Goal: Task Accomplishment & Management: Manage account settings

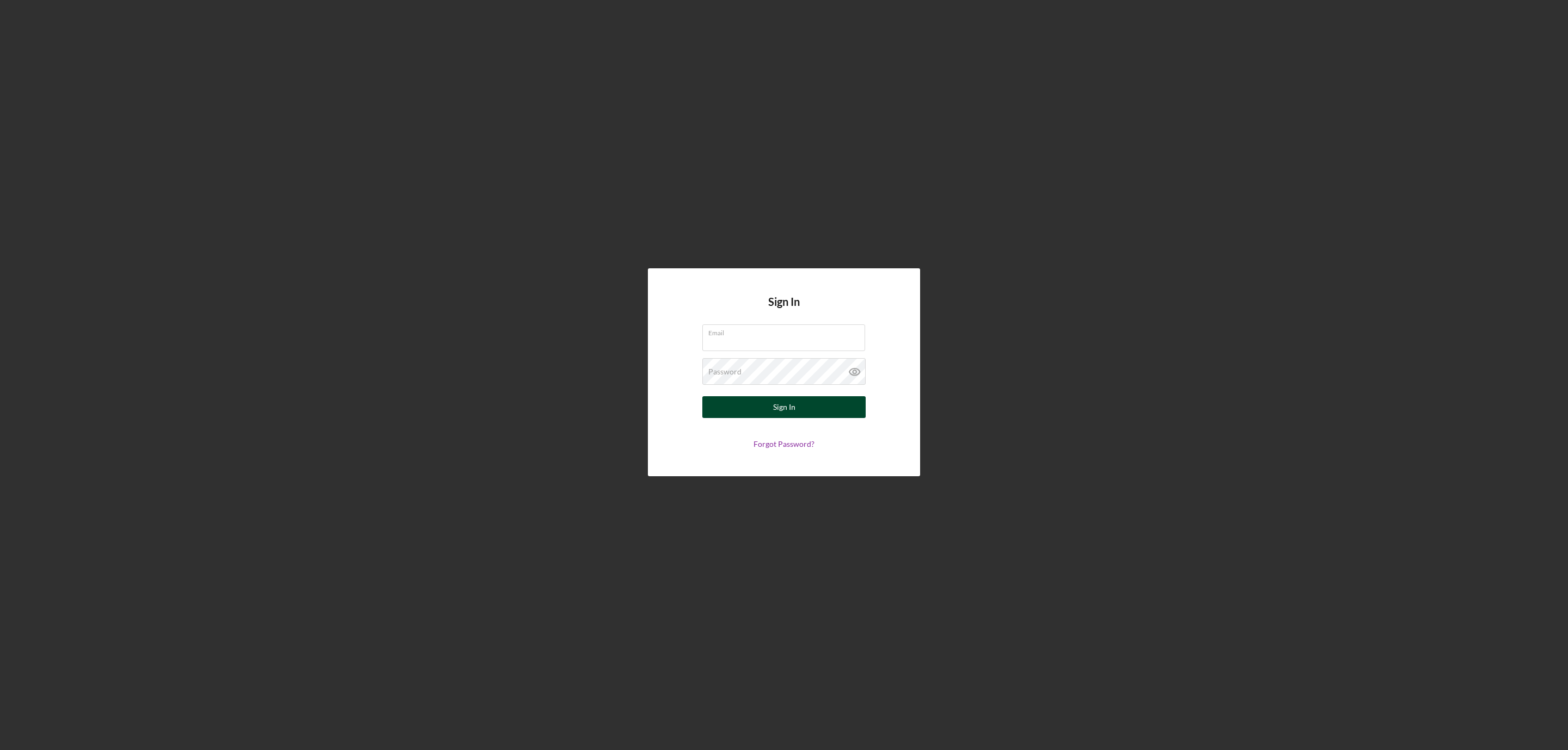
type input "[EMAIL_ADDRESS][DOMAIN_NAME]"
click at [765, 410] on button "Sign In" at bounding box center [784, 407] width 163 height 22
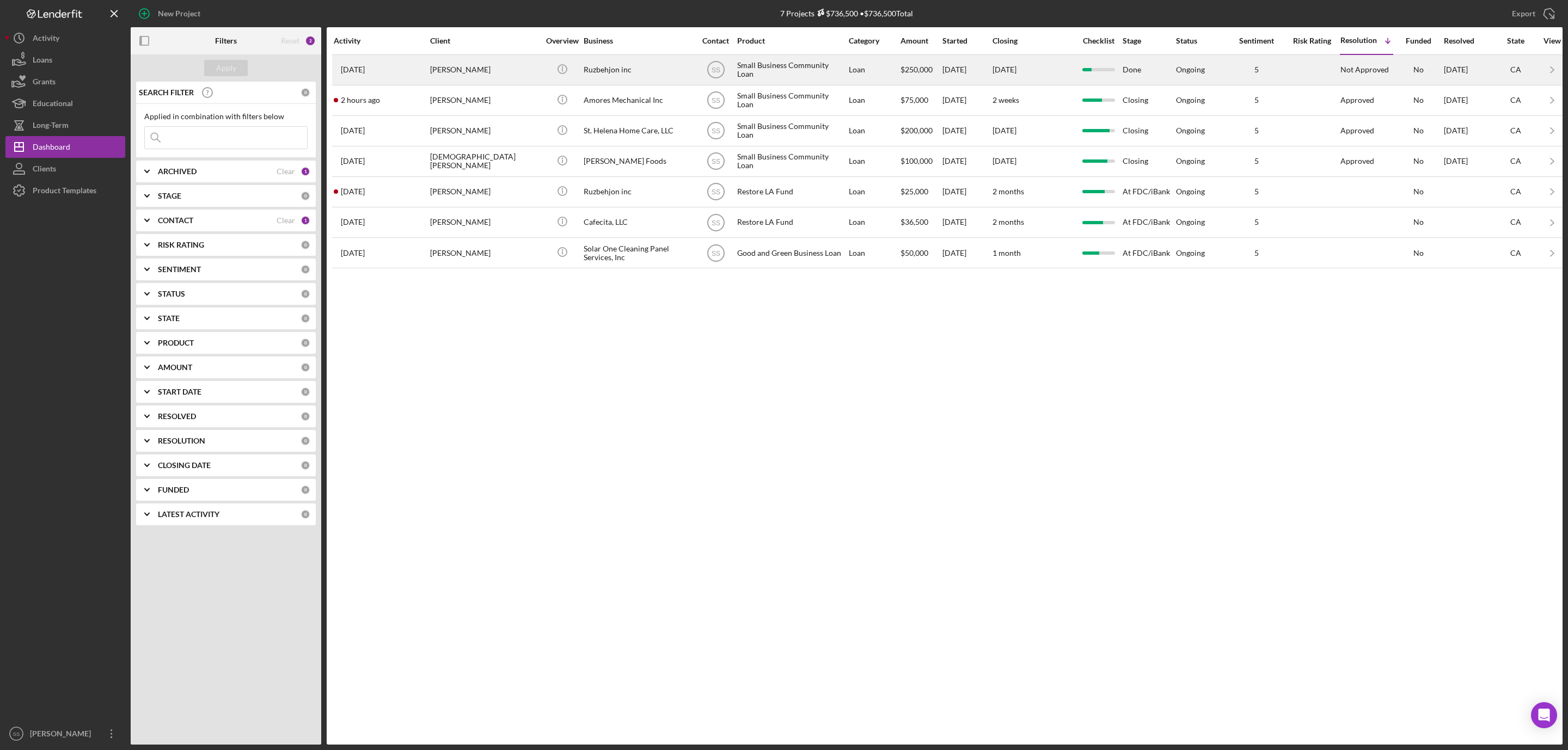
click at [466, 80] on div "[PERSON_NAME]" at bounding box center [484, 70] width 109 height 29
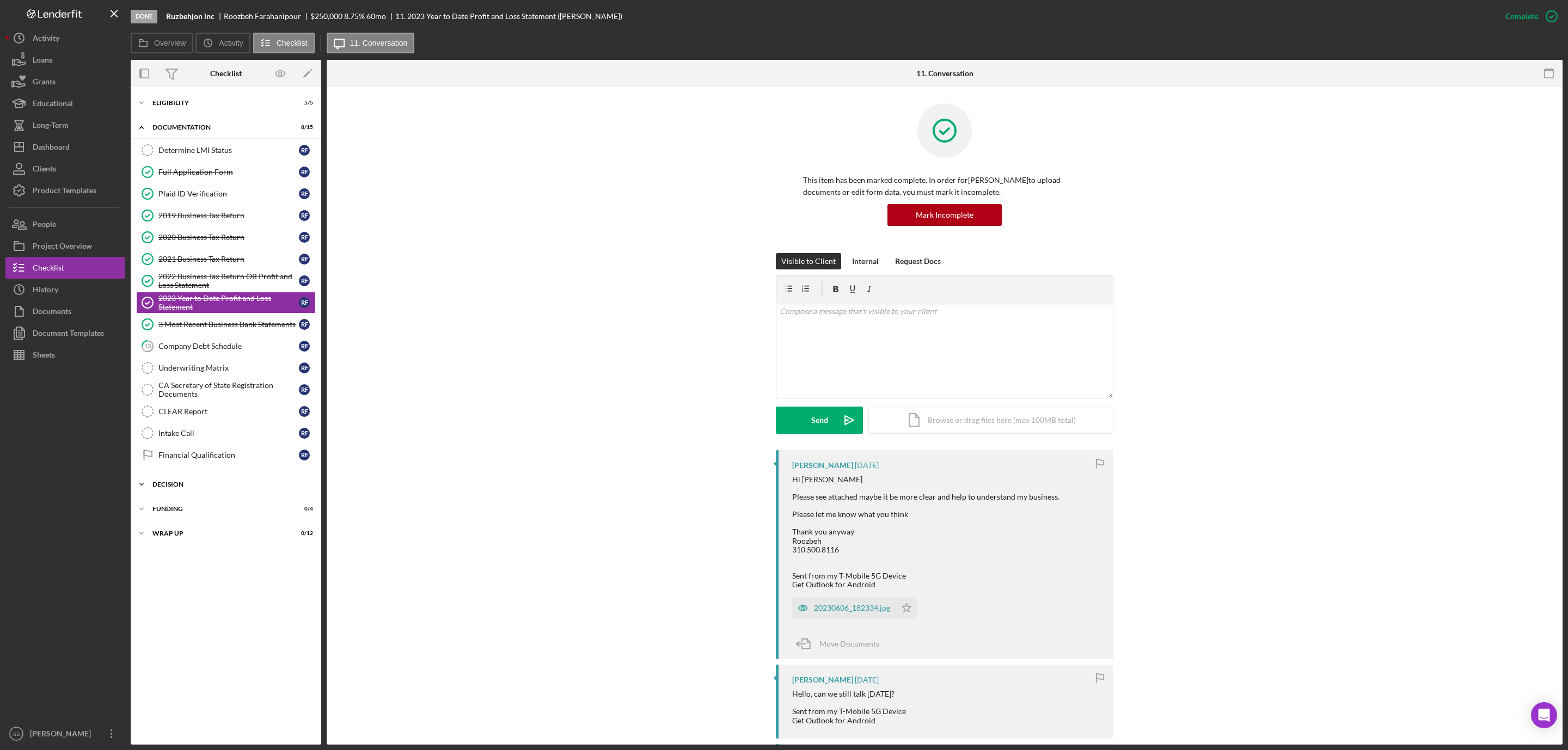
click at [182, 487] on div "Icon/Expander Decision 0 / 9" at bounding box center [225, 484] width 191 height 22
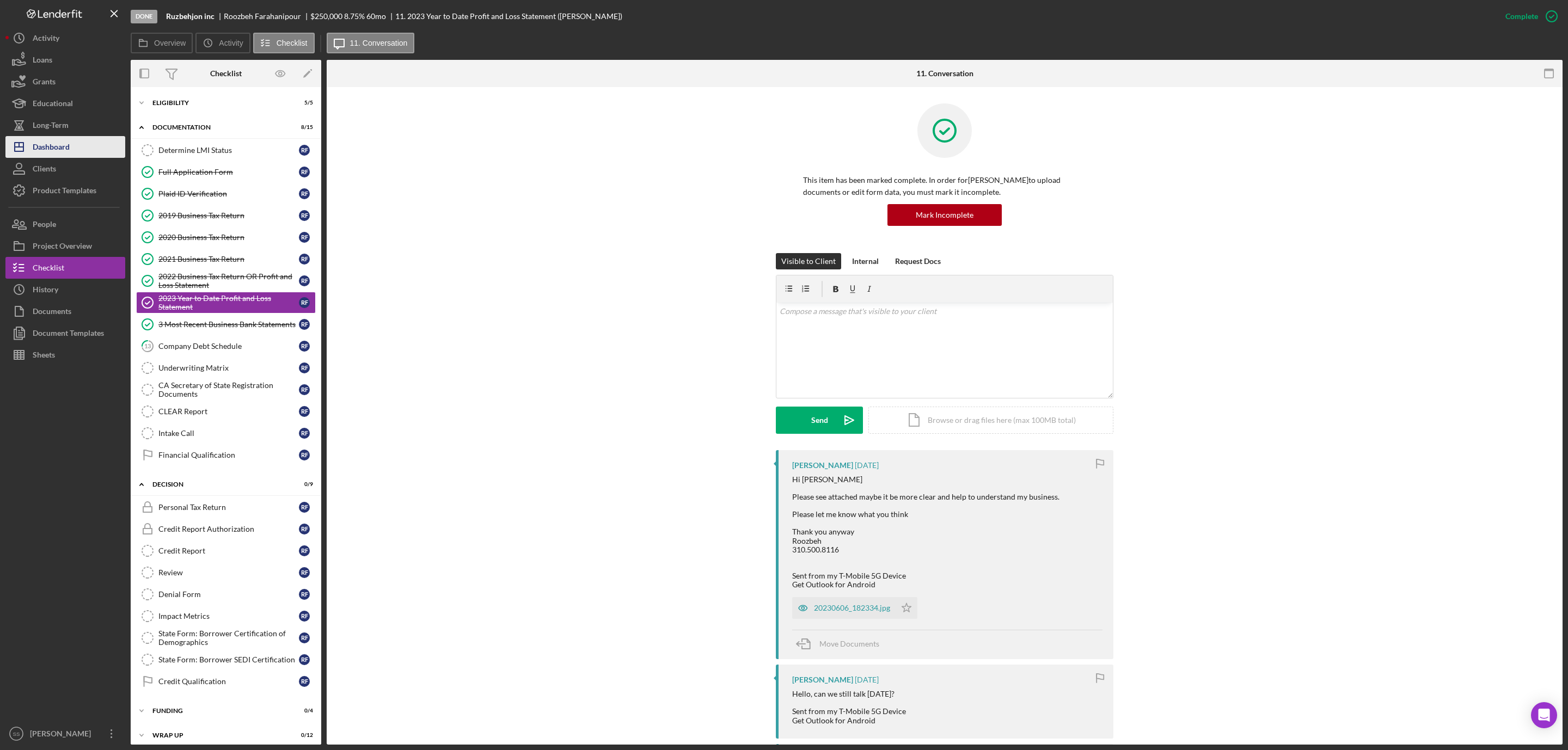
click at [66, 140] on div "Dashboard" at bounding box center [51, 148] width 37 height 24
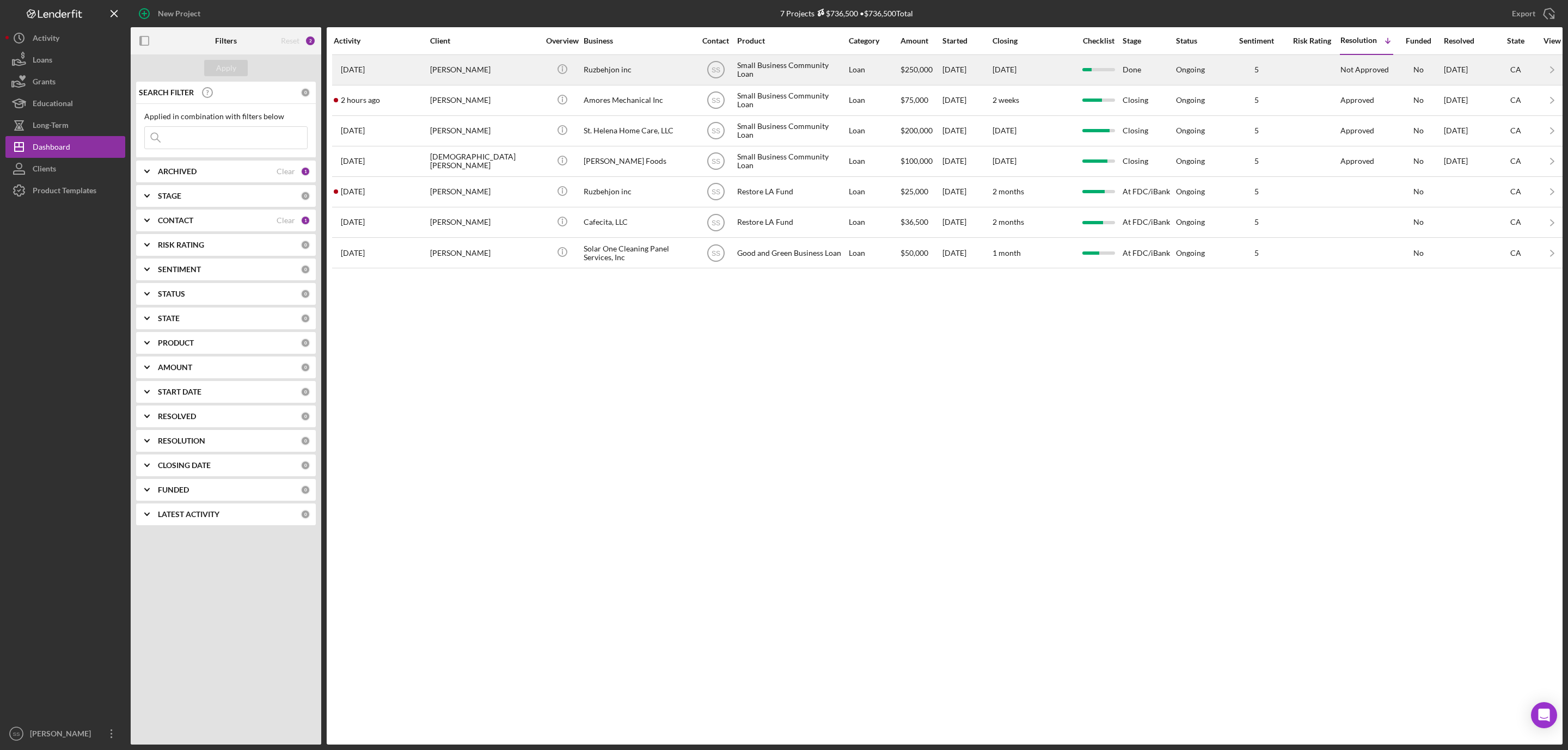
click at [617, 77] on div "Ruzbehjon inc" at bounding box center [638, 70] width 109 height 29
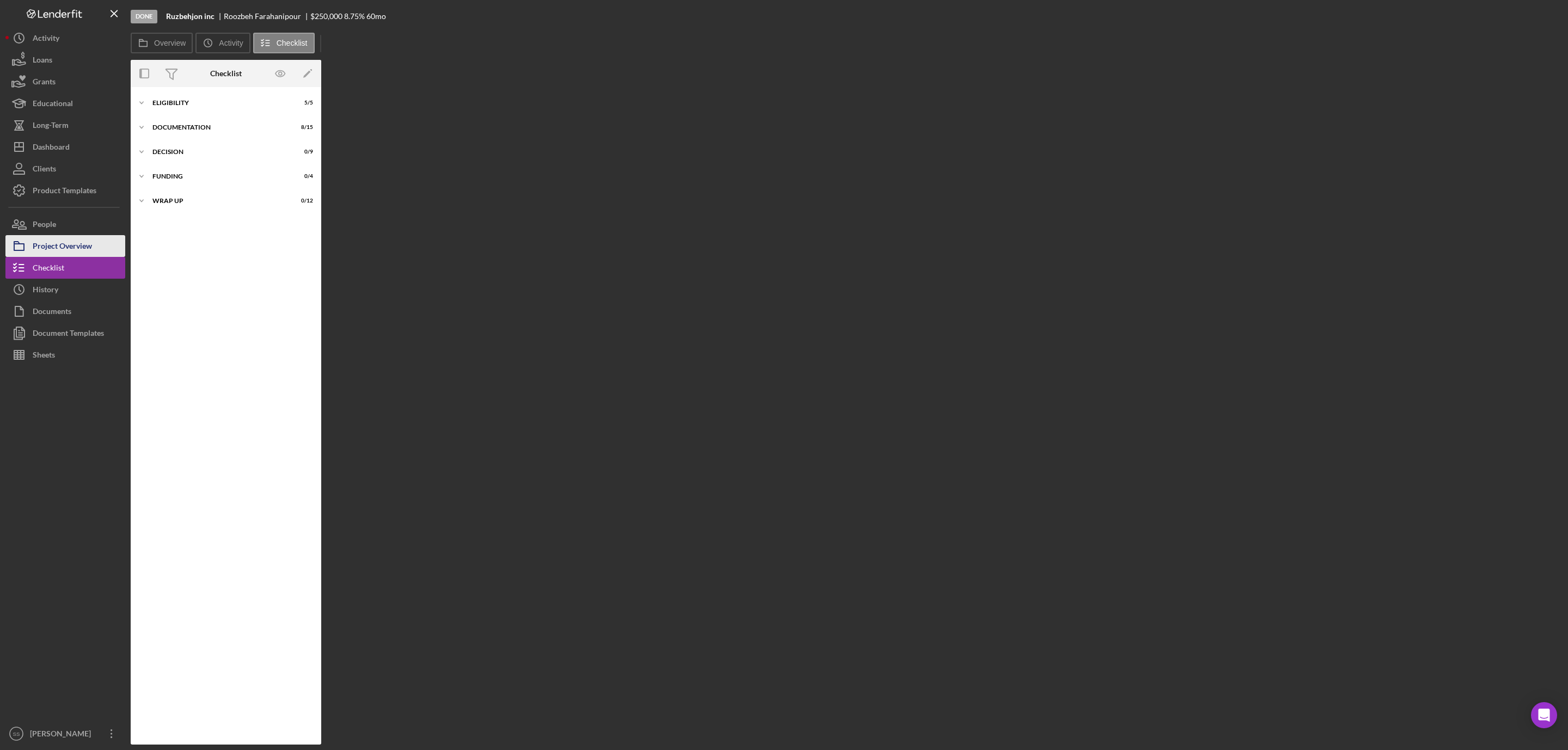
click at [93, 240] on button "Project Overview" at bounding box center [65, 246] width 119 height 22
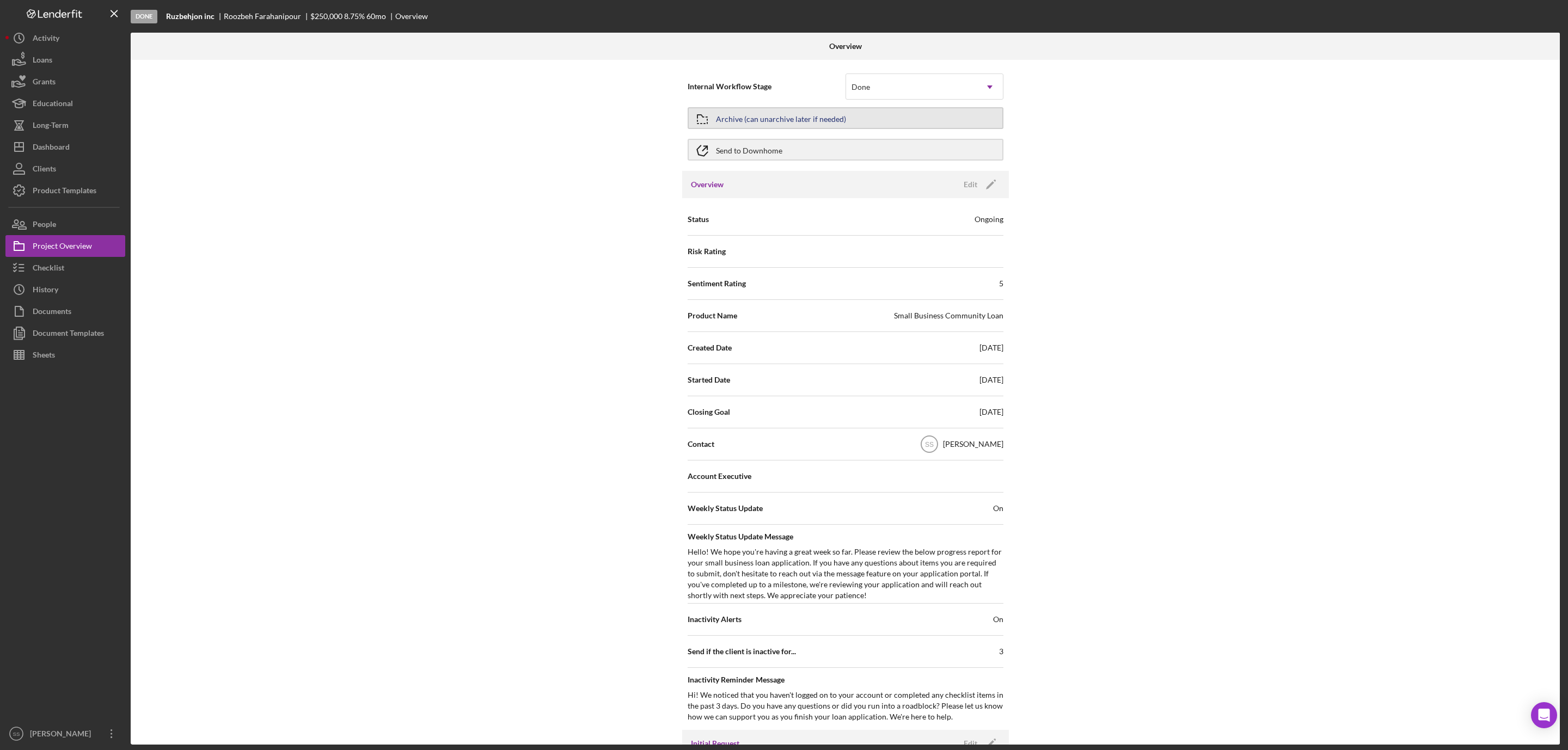
click at [762, 117] on div "Archive (can unarchive later if needed)" at bounding box center [781, 118] width 130 height 19
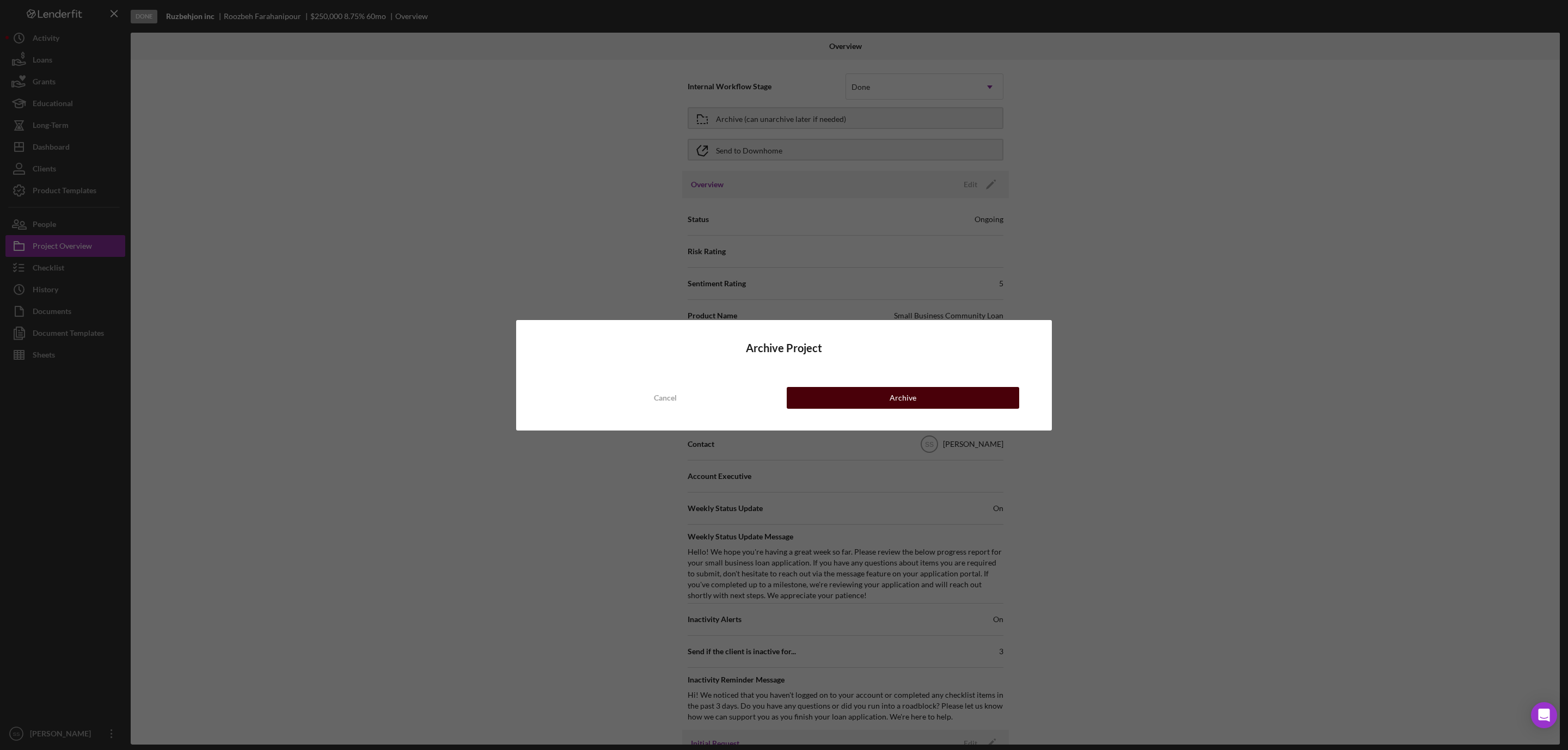
click at [877, 402] on button "Archive" at bounding box center [903, 398] width 232 height 22
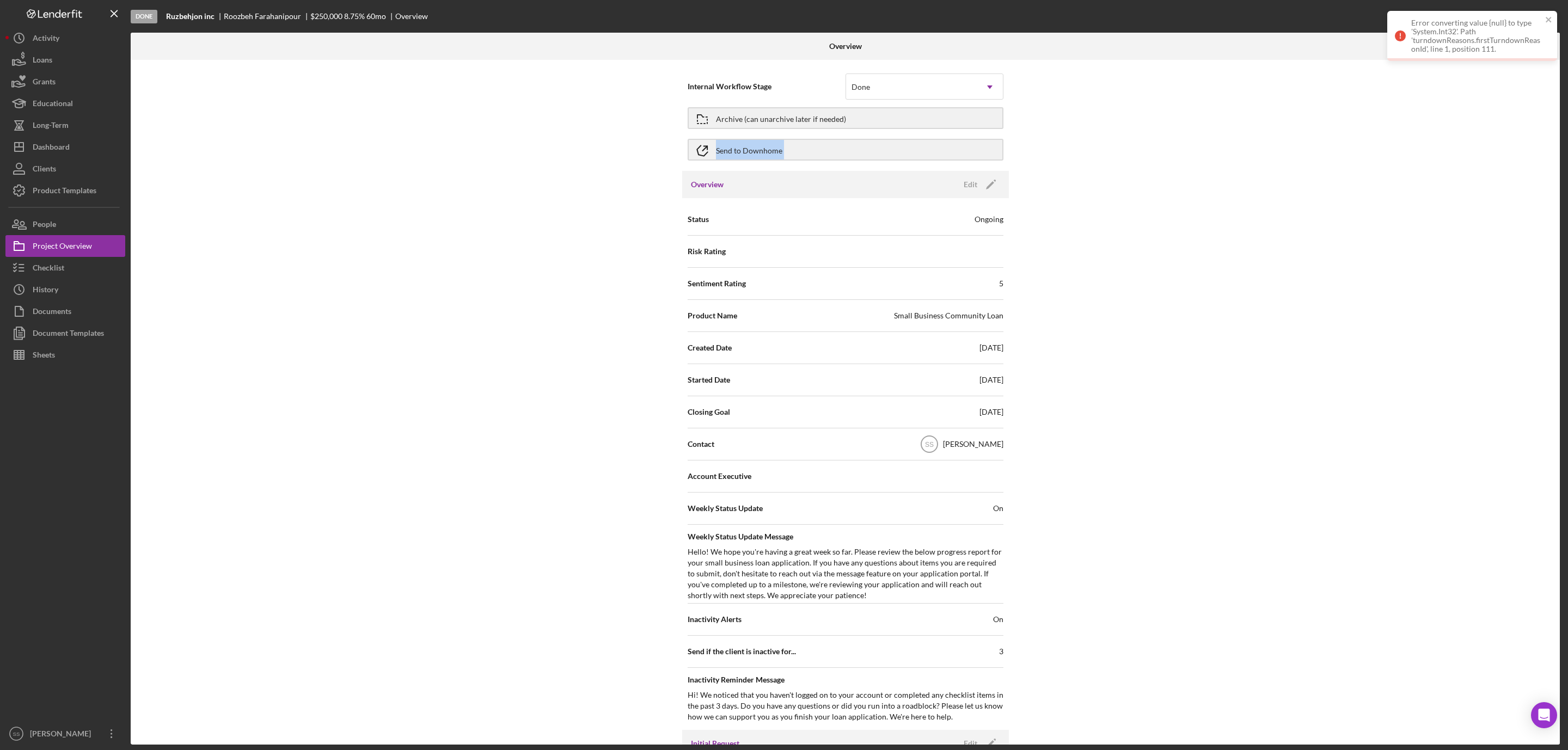
drag, startPoint x: 515, startPoint y: 141, endPoint x: 561, endPoint y: 183, distance: 62.3
click at [561, 183] on div "Internal Workflow Stage Done Icon/Dropdown Arrow Archive (can unarchive later i…" at bounding box center [845, 402] width 1429 height 684
click at [531, 206] on div "Internal Workflow Stage Done Icon/Dropdown Arrow Archive (can unarchive later i…" at bounding box center [845, 402] width 1429 height 684
click at [760, 119] on div "Archive (can unarchive later if needed)" at bounding box center [781, 118] width 130 height 19
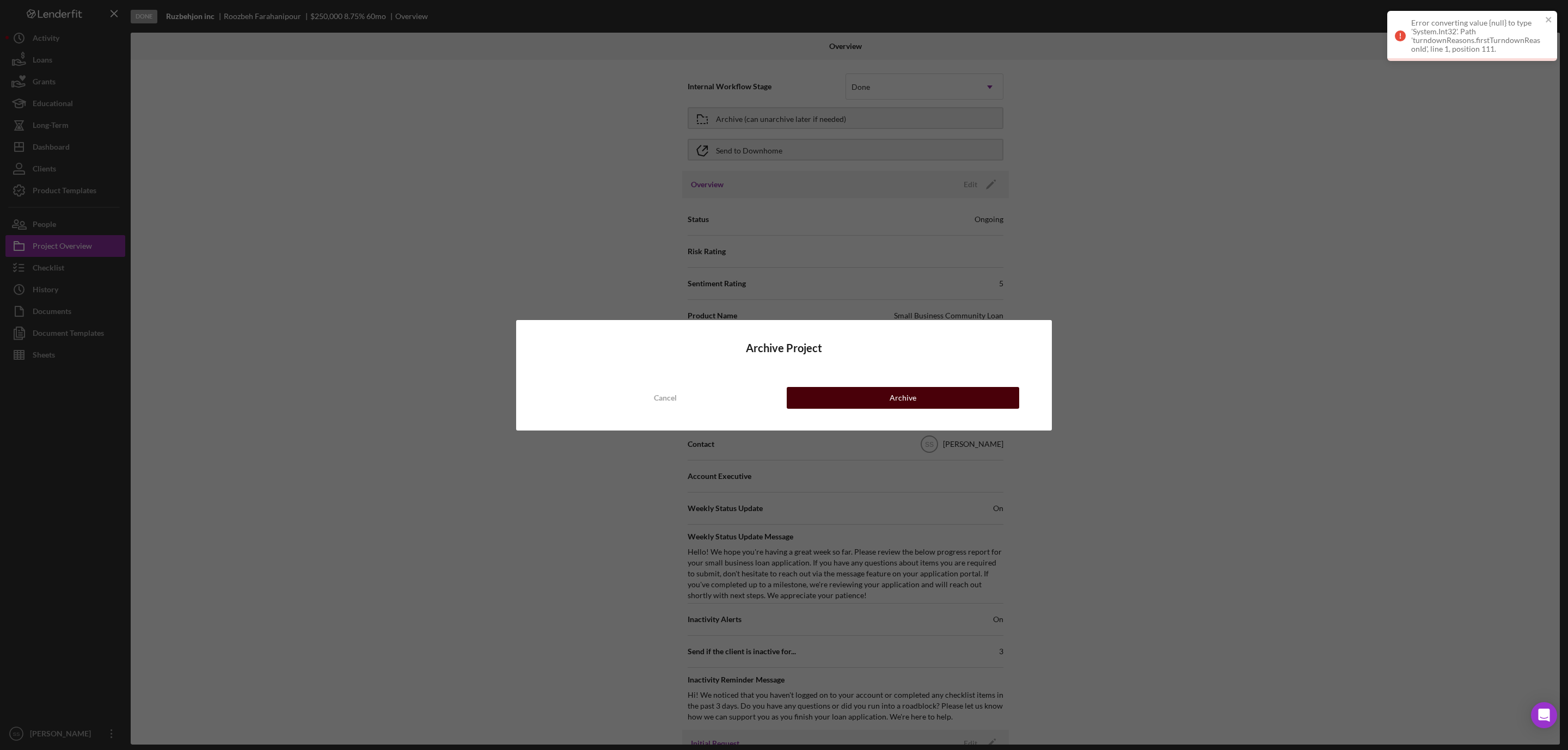
click at [866, 397] on button "Archive" at bounding box center [903, 398] width 232 height 22
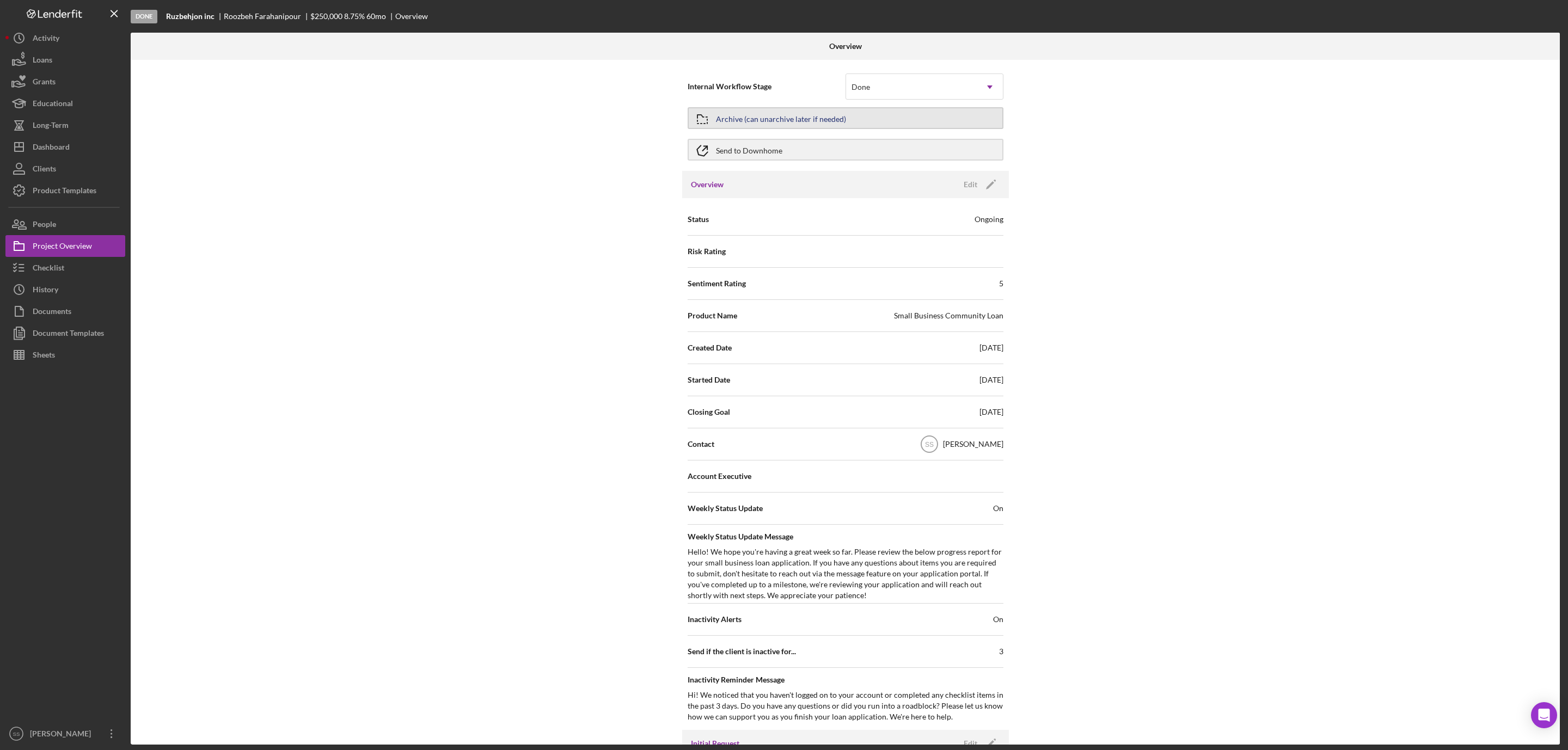
click at [814, 119] on div "Archive (can unarchive later if needed)" at bounding box center [781, 118] width 130 height 19
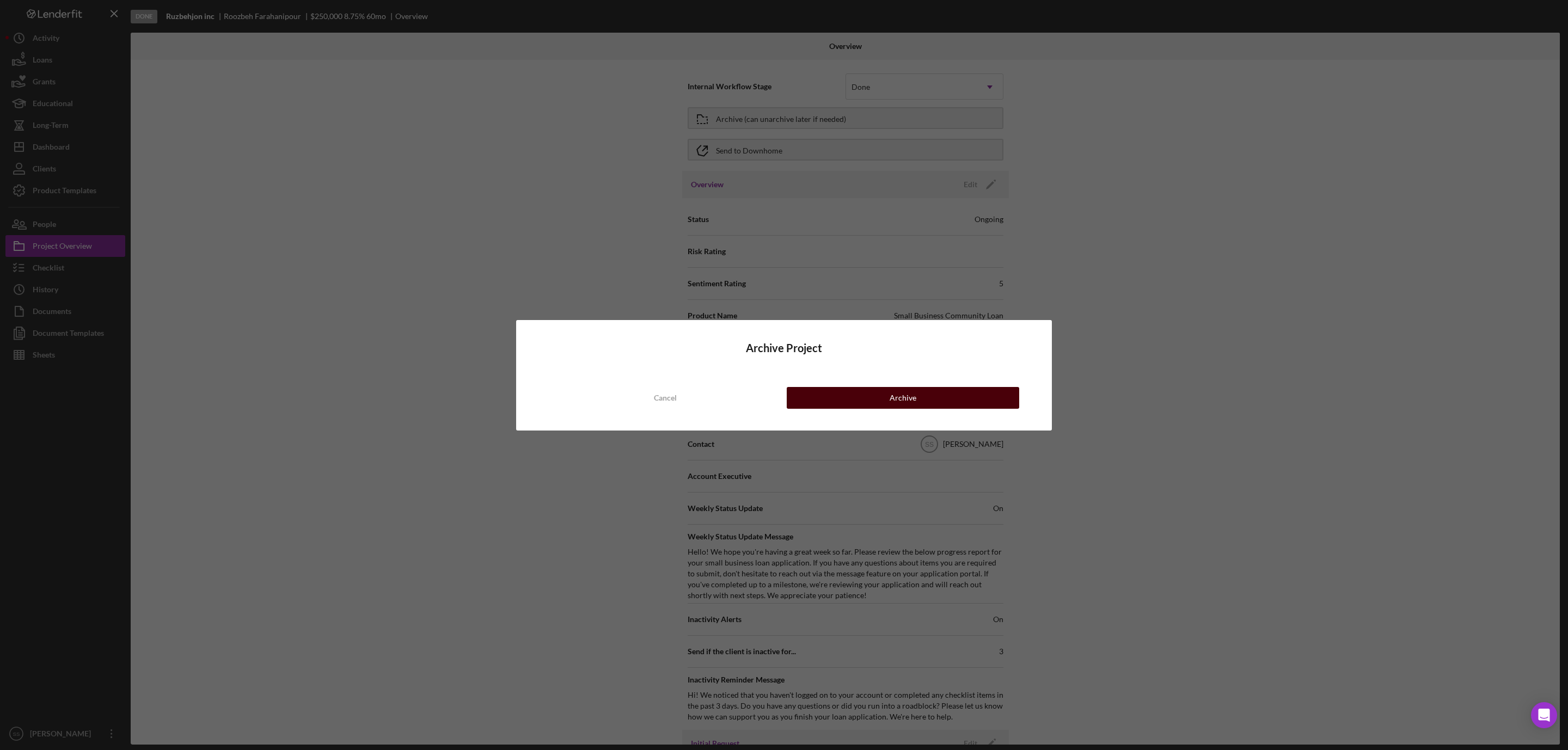
click at [912, 402] on div "Archive" at bounding box center [903, 398] width 27 height 22
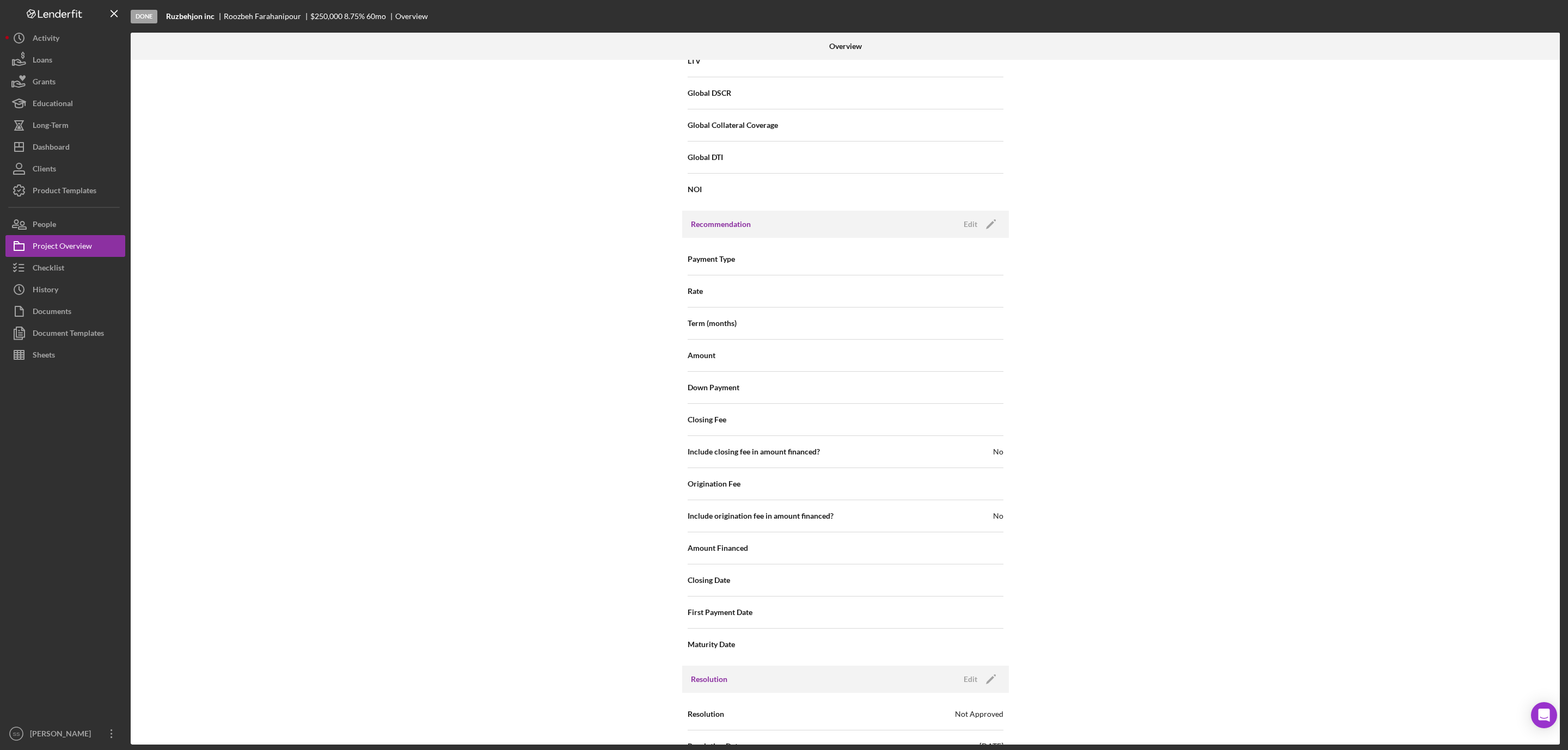
scroll to position [1048, 0]
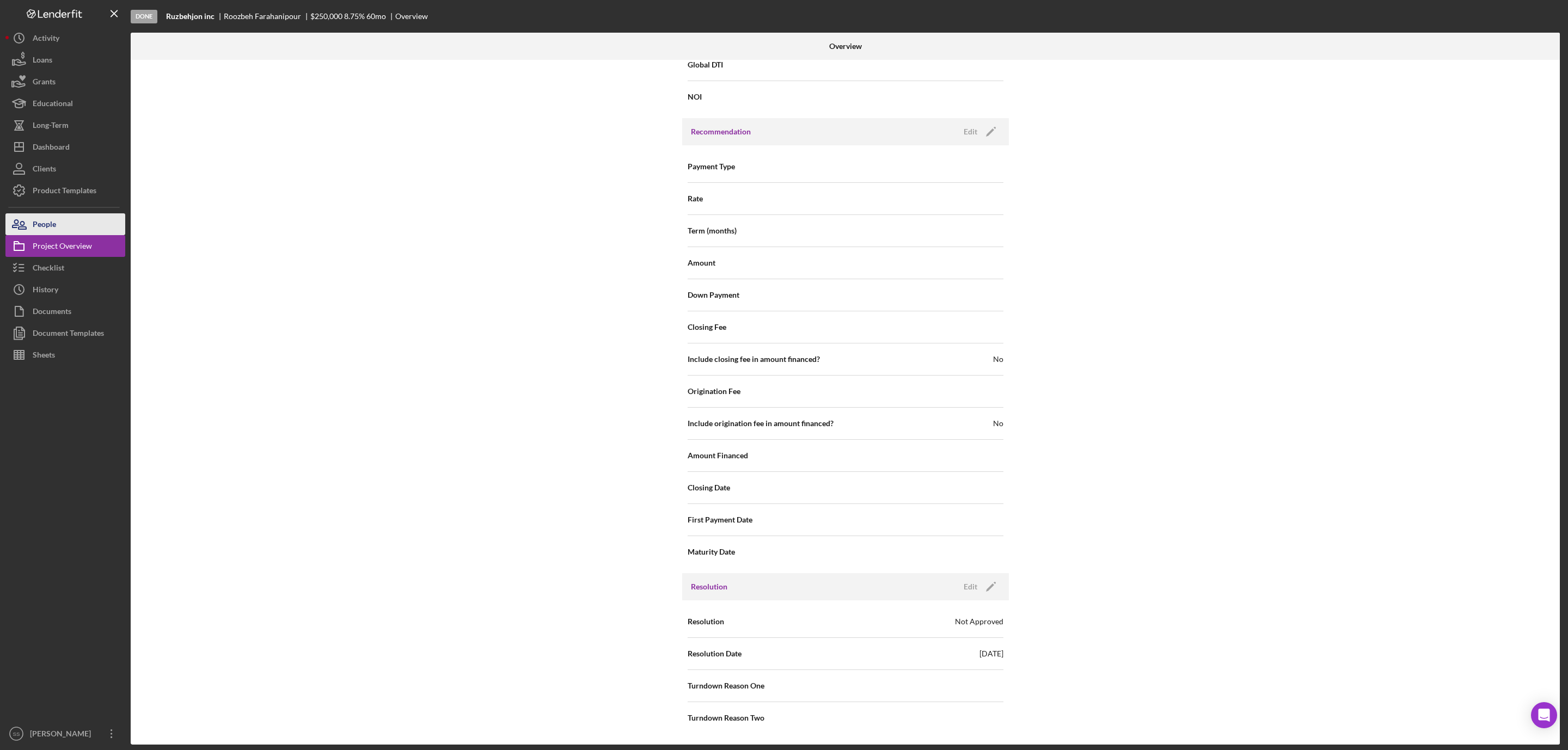
click at [88, 227] on button "People" at bounding box center [65, 224] width 119 height 22
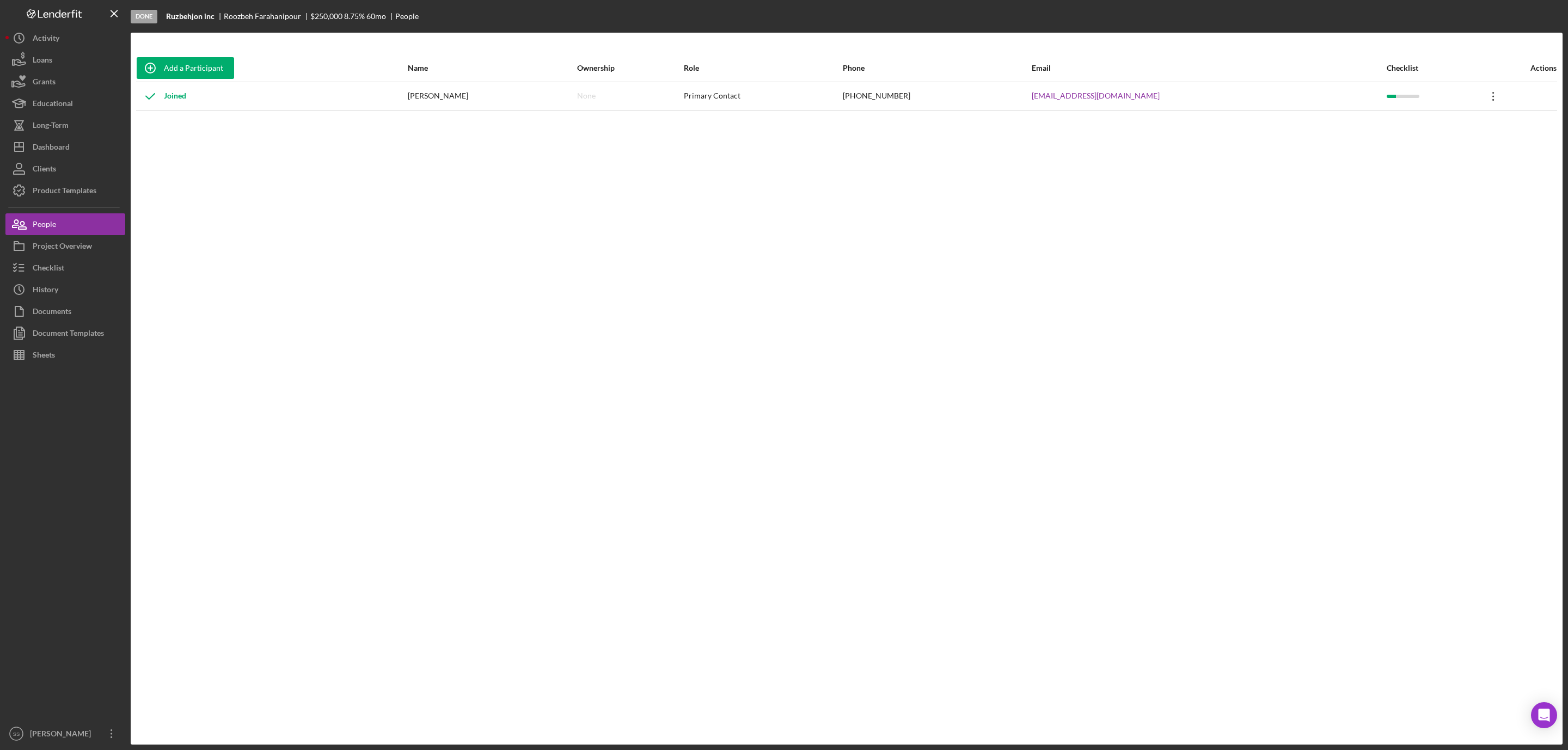
click at [1483, 97] on icon "Icon/Overflow" at bounding box center [1494, 96] width 27 height 27
click at [1440, 132] on div "Icon/Edit Edit" at bounding box center [1435, 124] width 119 height 23
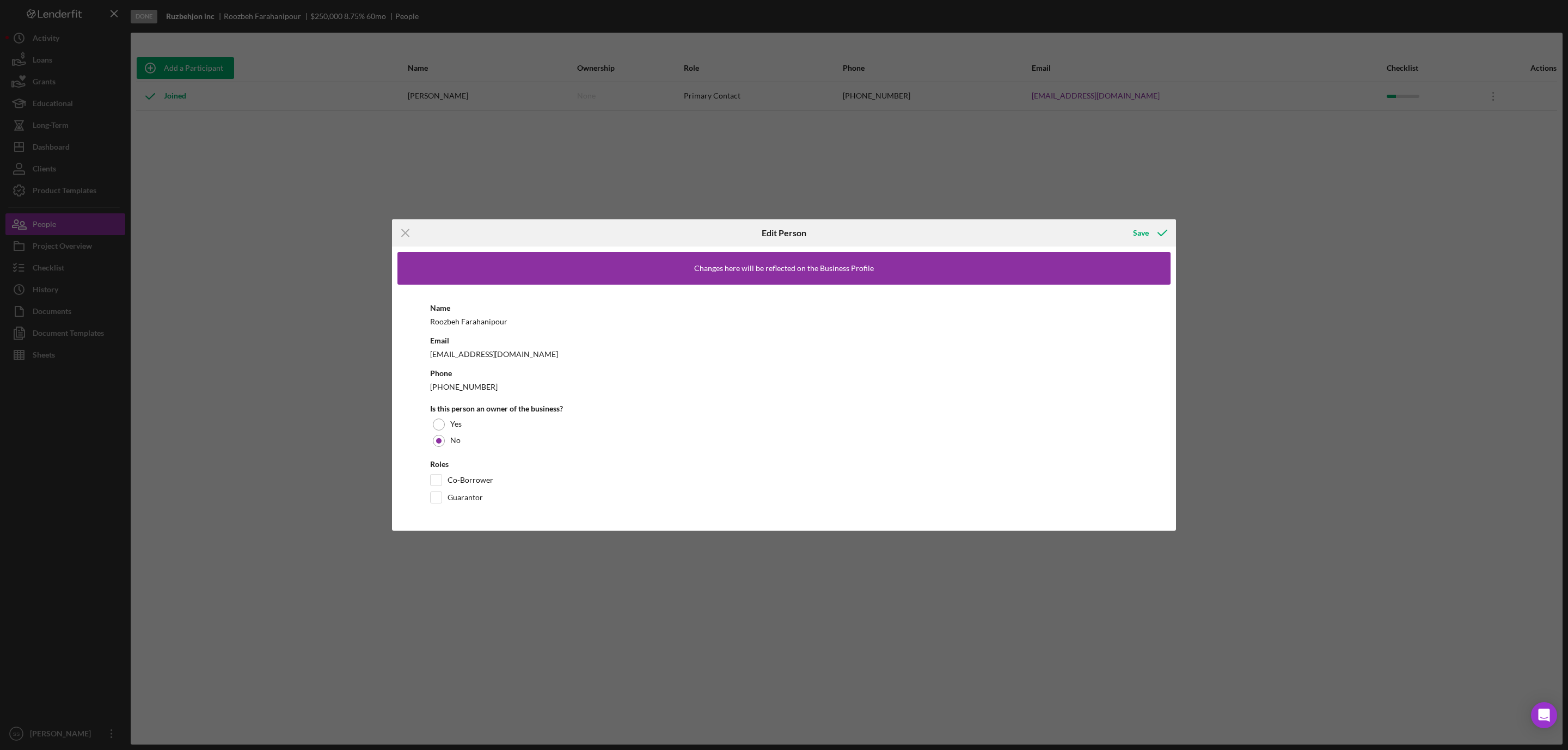
click at [494, 166] on div "Icon/Menu Close Edit Person Save Changes here will be reflected on the Business…" at bounding box center [784, 375] width 1568 height 750
click at [409, 235] on line at bounding box center [405, 233] width 7 height 7
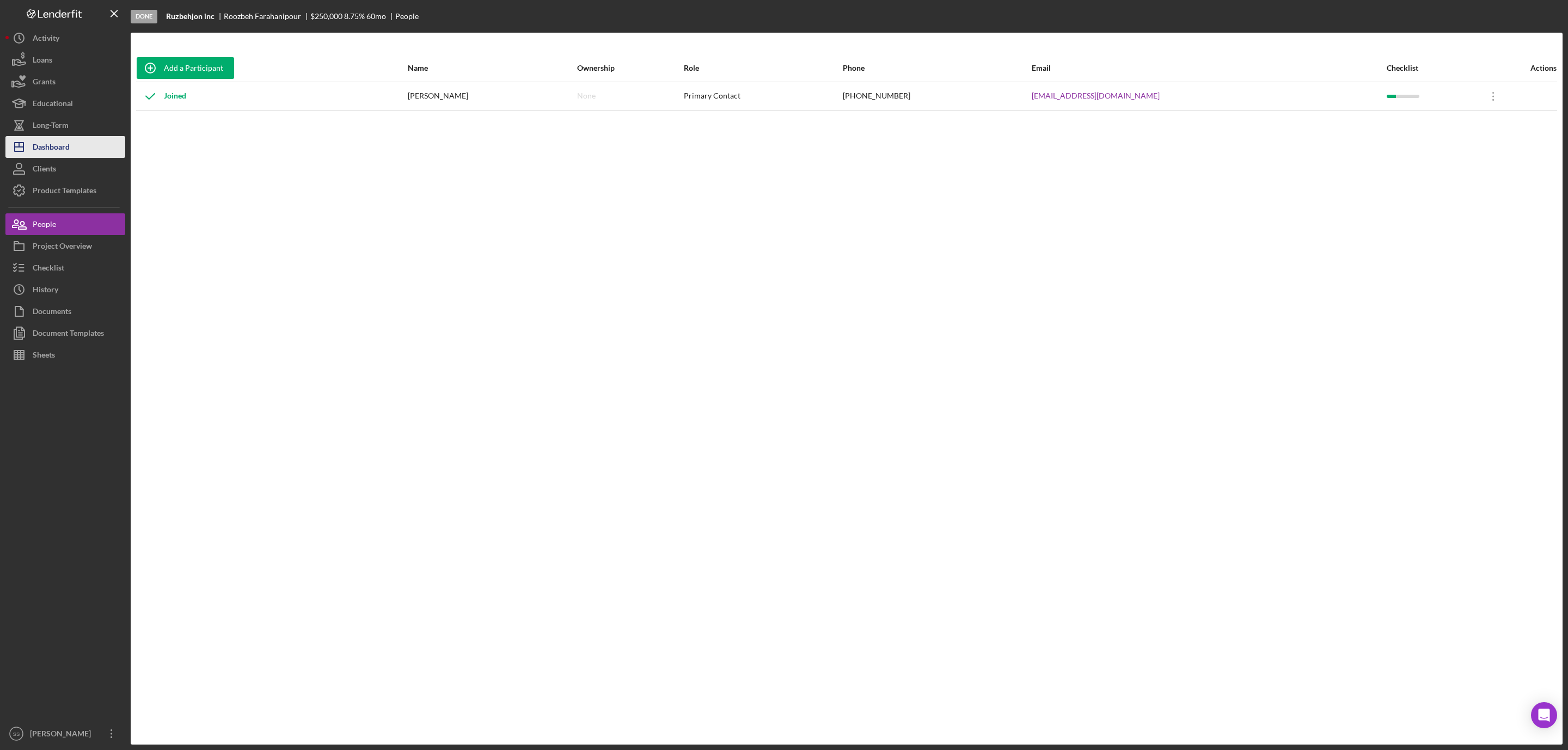
click at [60, 152] on div "Dashboard" at bounding box center [51, 148] width 37 height 24
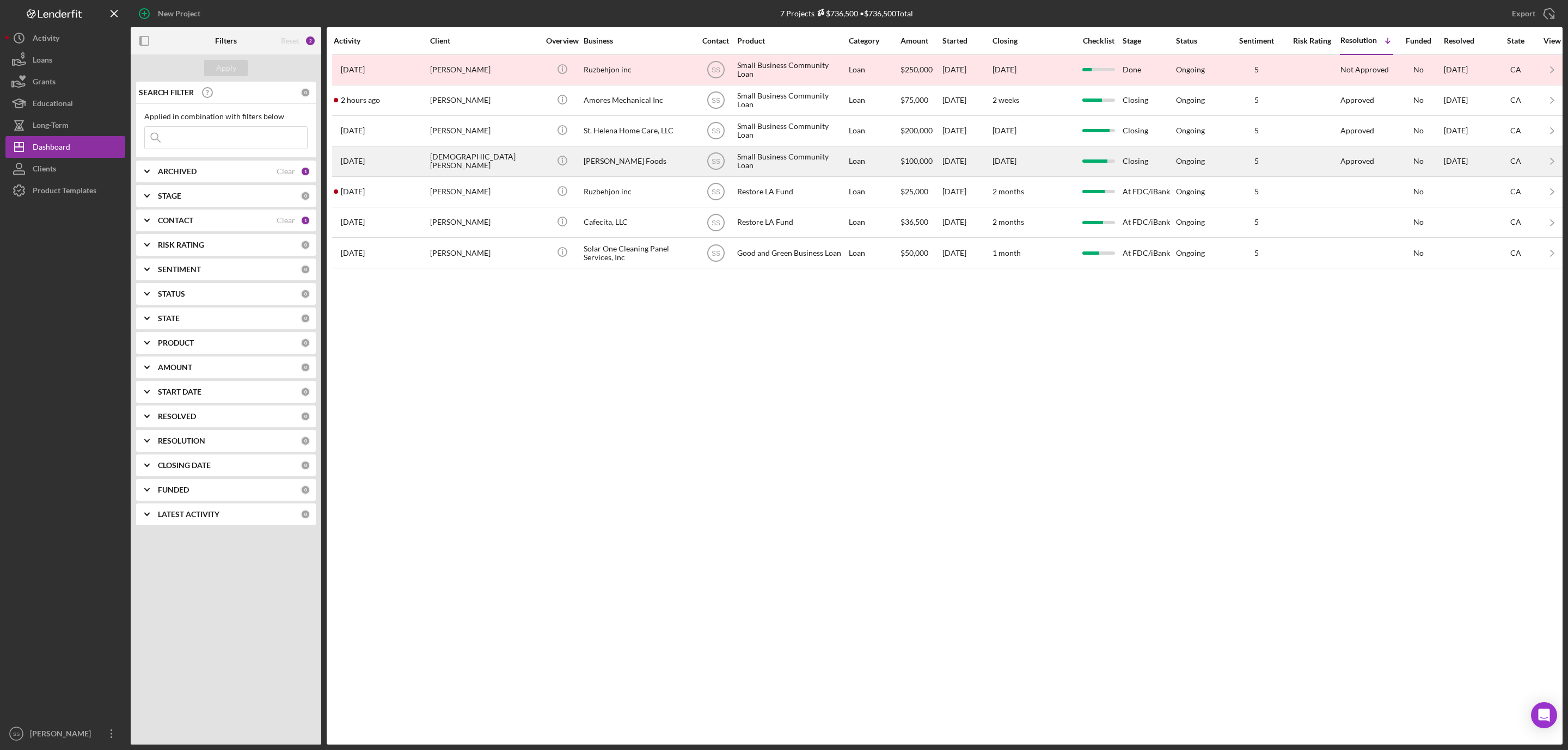
click at [490, 166] on div "[DEMOGRAPHIC_DATA][PERSON_NAME]" at bounding box center [484, 161] width 109 height 29
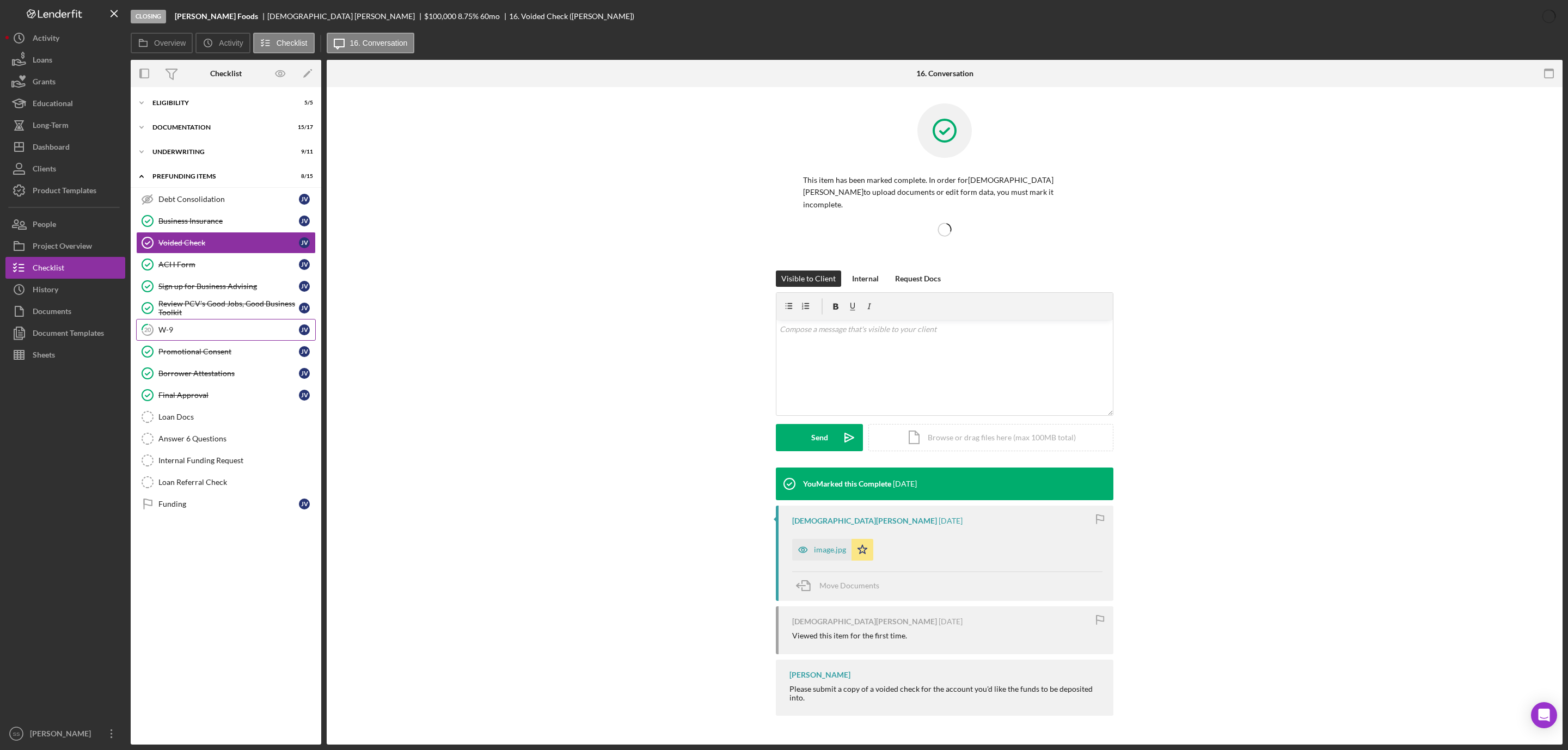
click at [198, 338] on link "20 W-9 J V" at bounding box center [226, 330] width 180 height 22
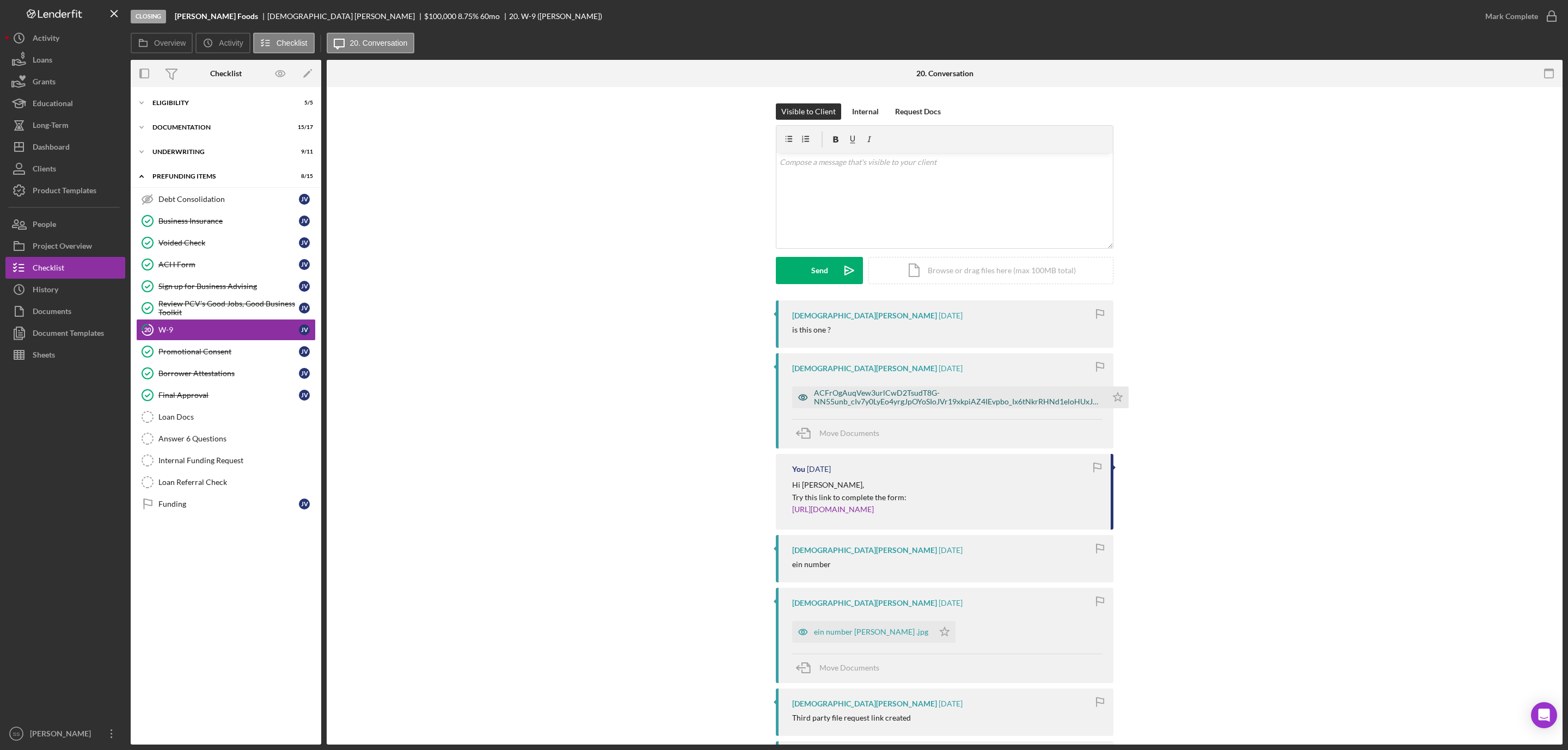
click at [840, 392] on div "ACFrOgAuqVew3urlCwD2TsudT8G-NN55unb_cIv7y0LyEo4yrgJpOYoSIoJVr19xkpiAZ4IEvpbo_Ix…" at bounding box center [958, 397] width 288 height 18
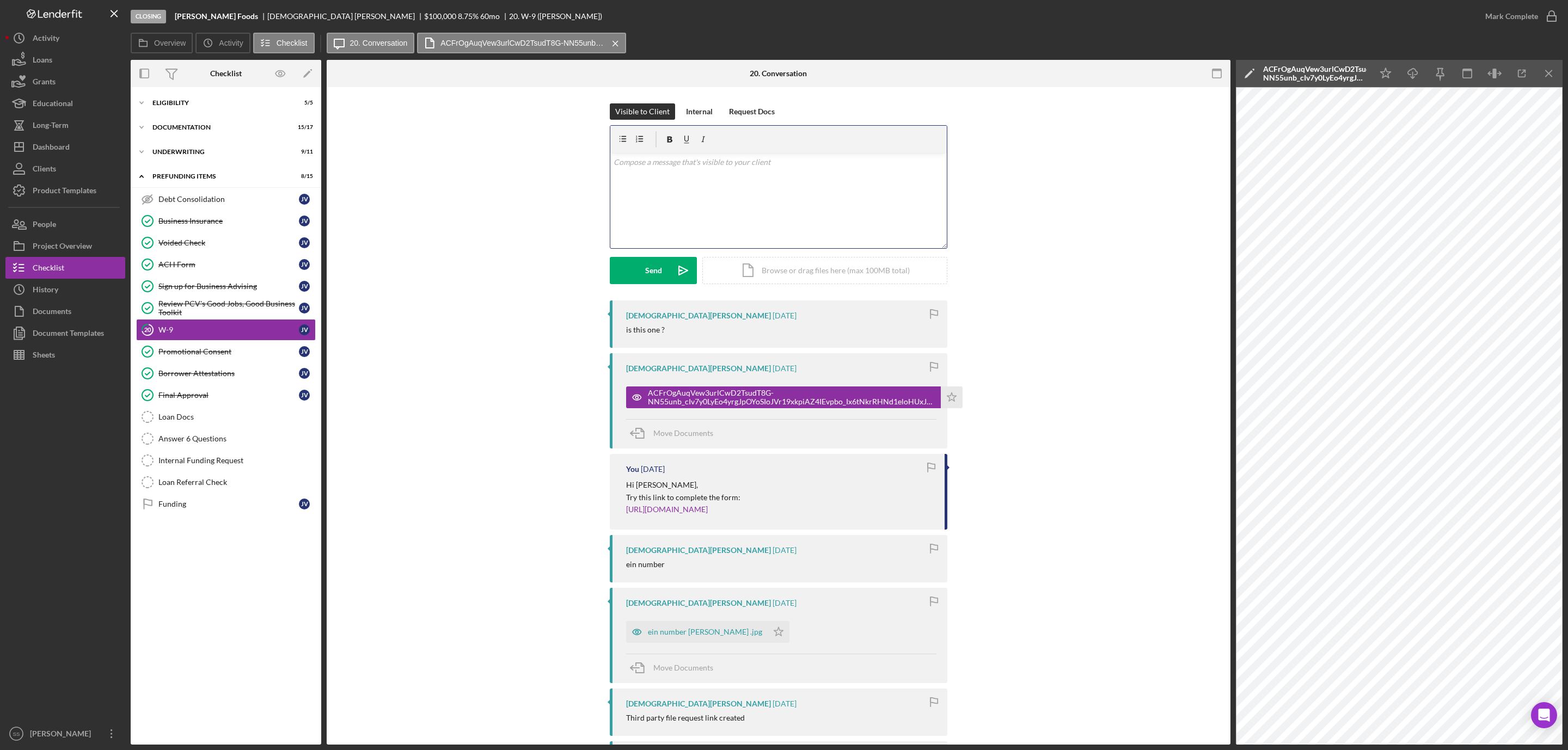
click at [725, 188] on div "v Color teal Color pink Remove color Add row above Add row below Add column bef…" at bounding box center [779, 200] width 336 height 95
click at [649, 277] on div "Send" at bounding box center [654, 271] width 17 height 27
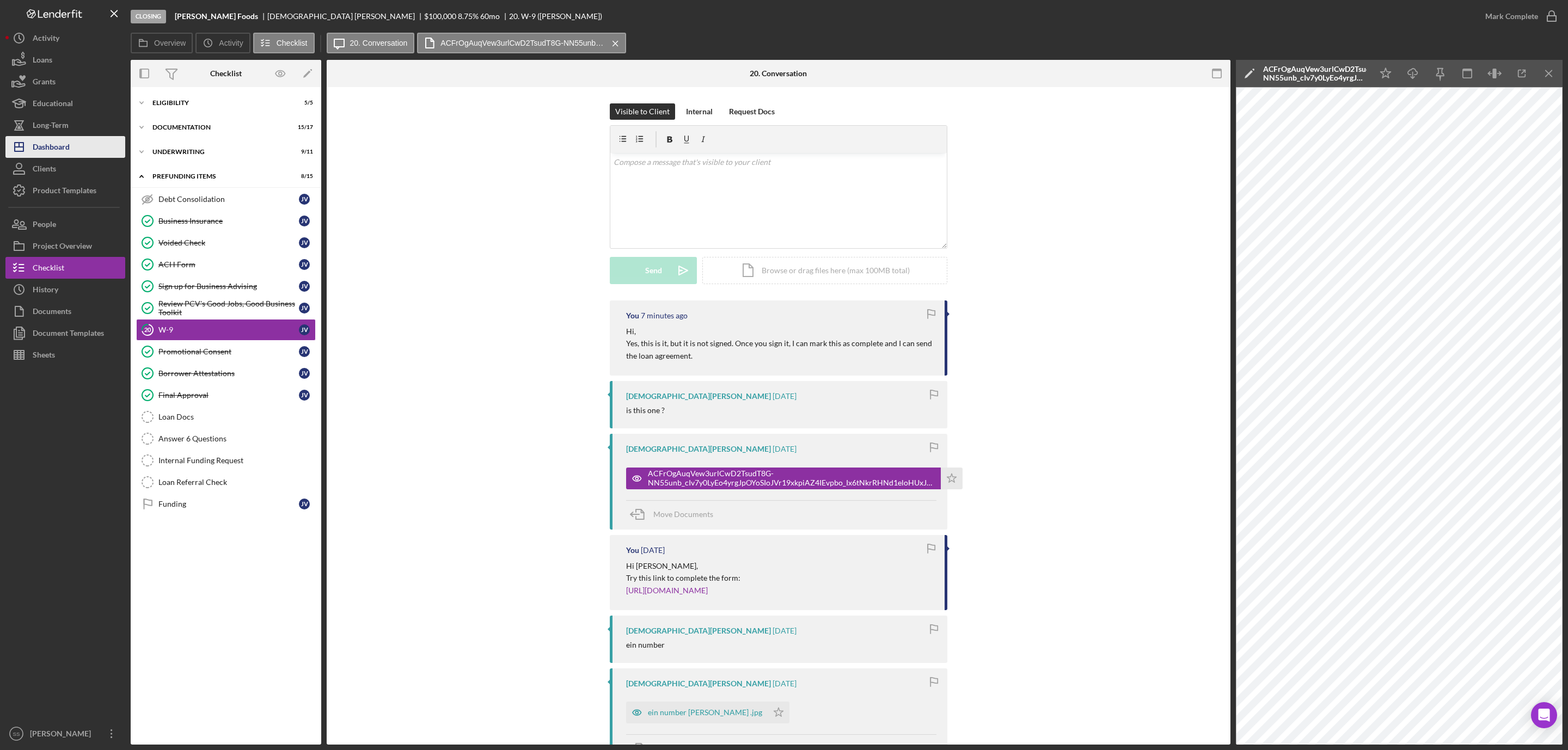
click at [66, 154] on div "Dashboard" at bounding box center [51, 148] width 37 height 24
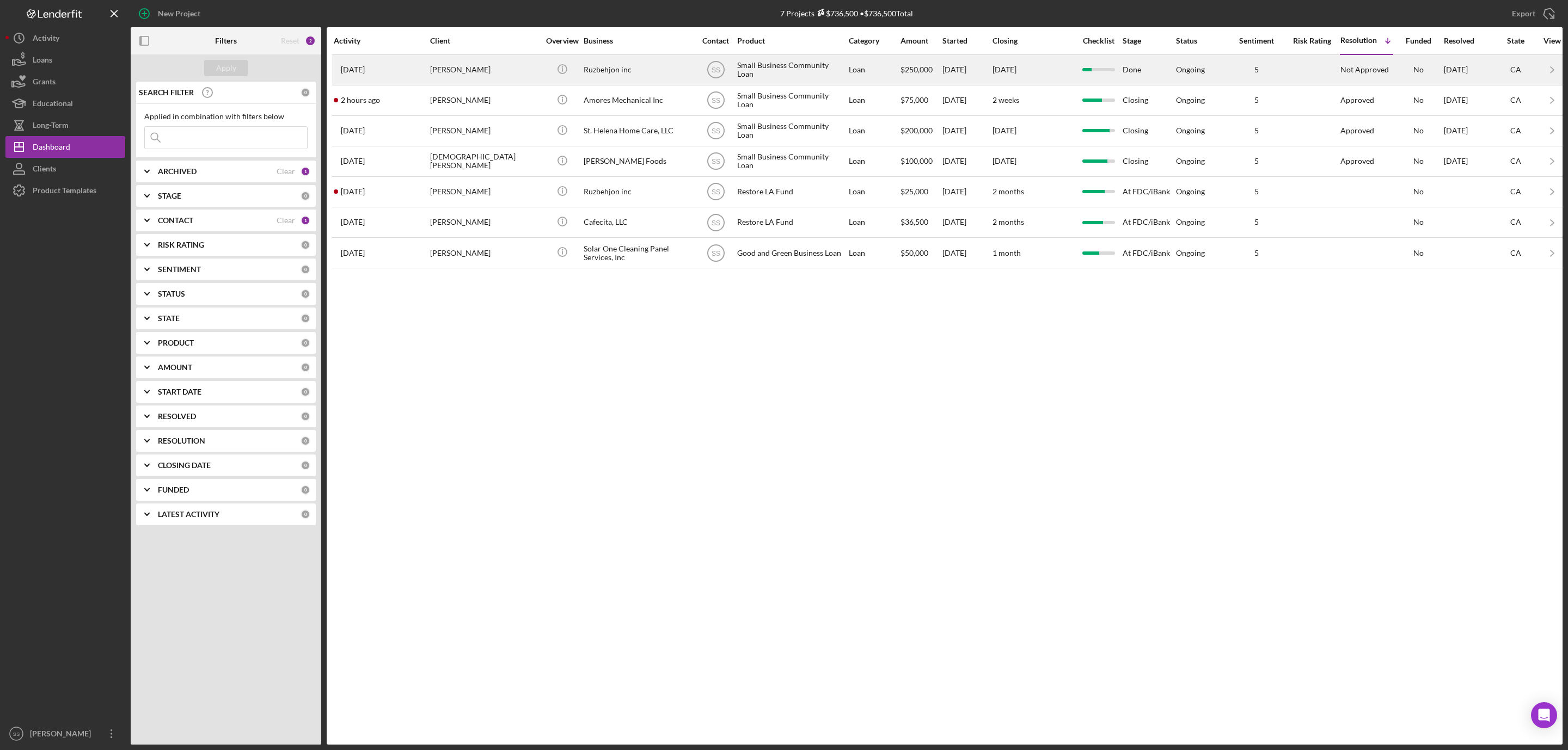
click at [451, 69] on div "[PERSON_NAME]" at bounding box center [484, 70] width 109 height 29
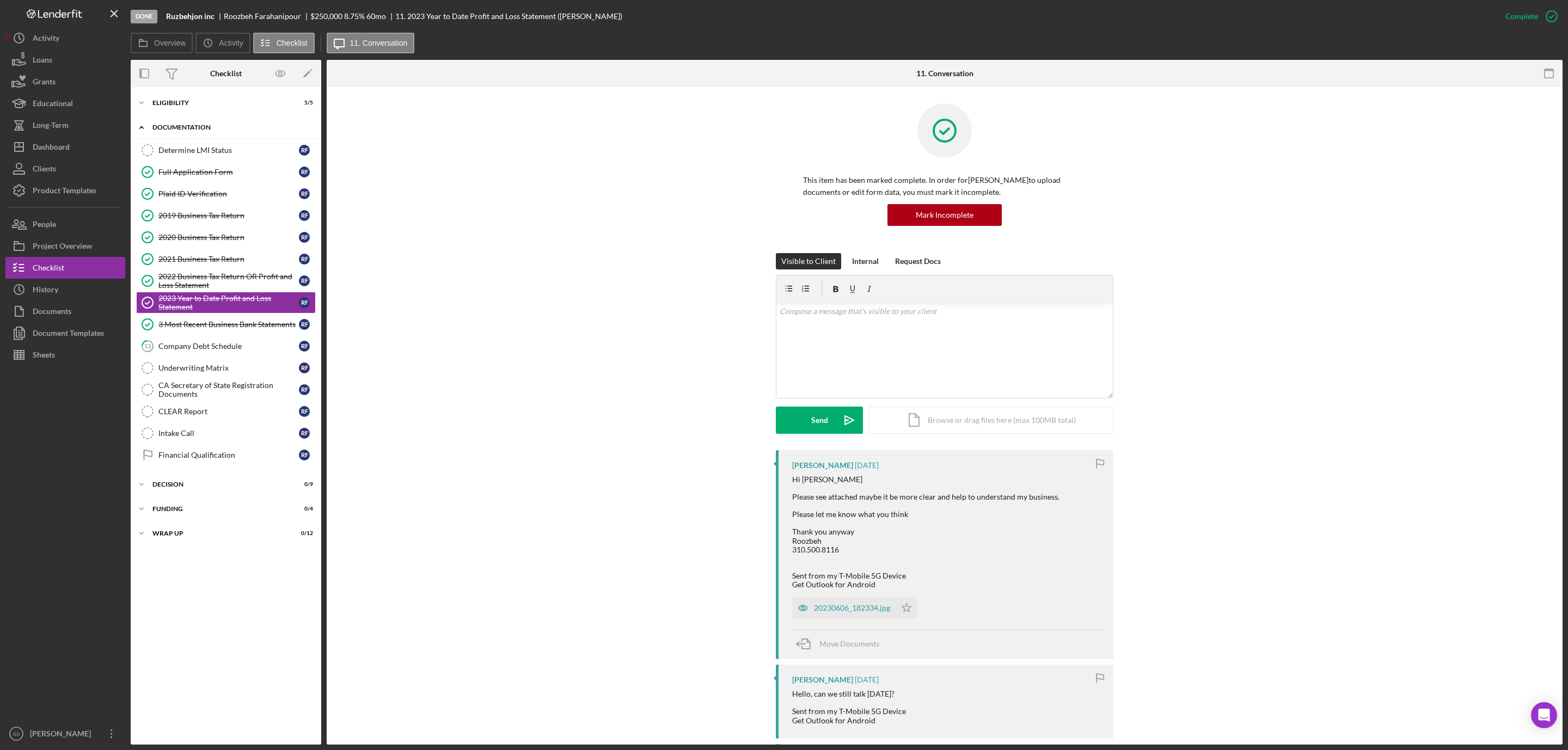
click at [183, 119] on div "Icon/Expander Documentation 8 / 15" at bounding box center [225, 128] width 191 height 23
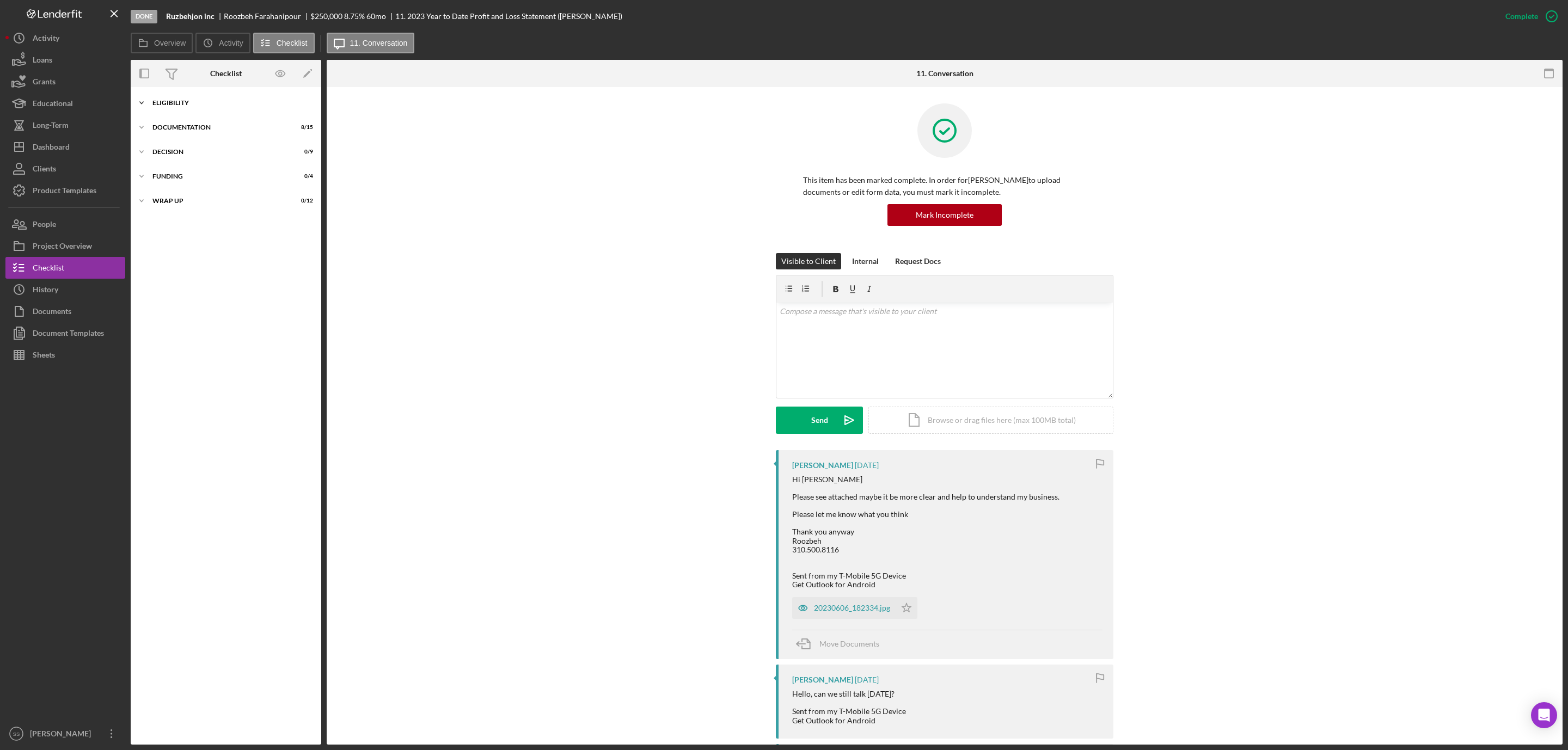
click at [177, 98] on div "Icon/Expander Eligibility 5 / 5" at bounding box center [225, 103] width 191 height 22
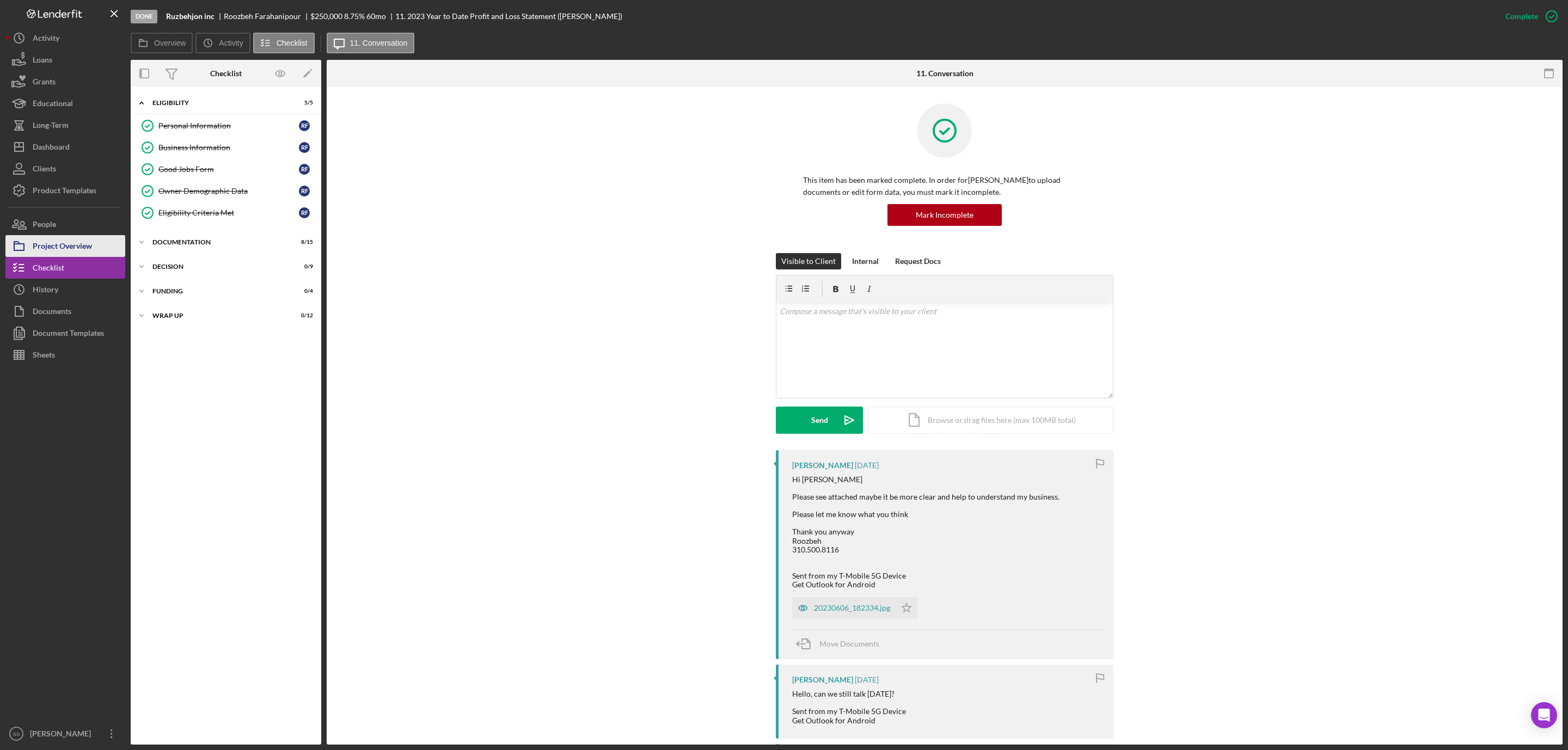
click at [72, 239] on div "Project Overview" at bounding box center [62, 247] width 60 height 24
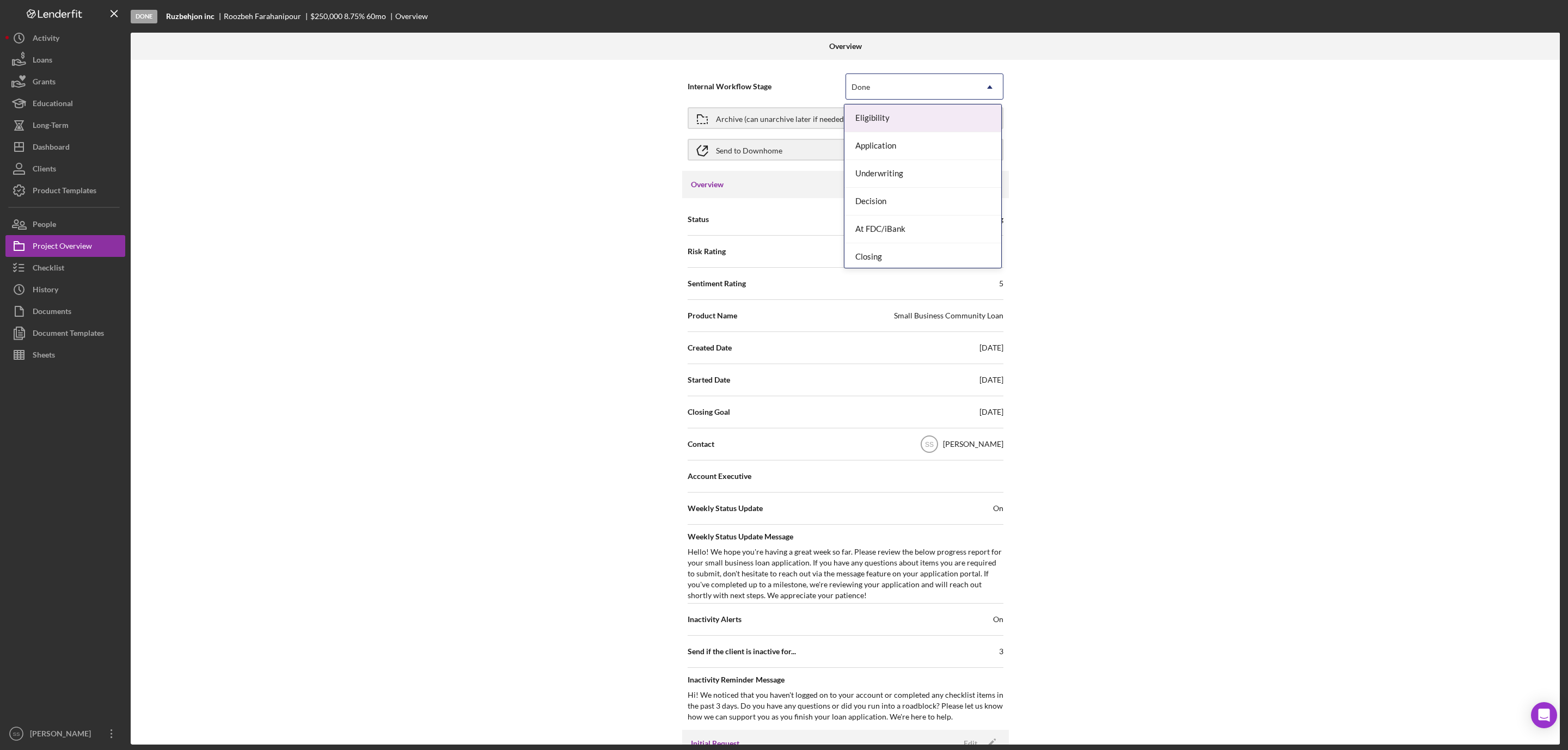
click at [930, 92] on div "Done" at bounding box center [911, 87] width 130 height 25
click at [557, 223] on div "Internal Workflow Stage Done Icon/Dropdown Arrow Archive (can unarchive later i…" at bounding box center [845, 402] width 1429 height 684
click at [742, 128] on div "Archive (can unarchive later if needed)" at bounding box center [845, 118] width 315 height 27
click at [762, 119] on div "Archive (can unarchive later if needed)" at bounding box center [781, 118] width 130 height 19
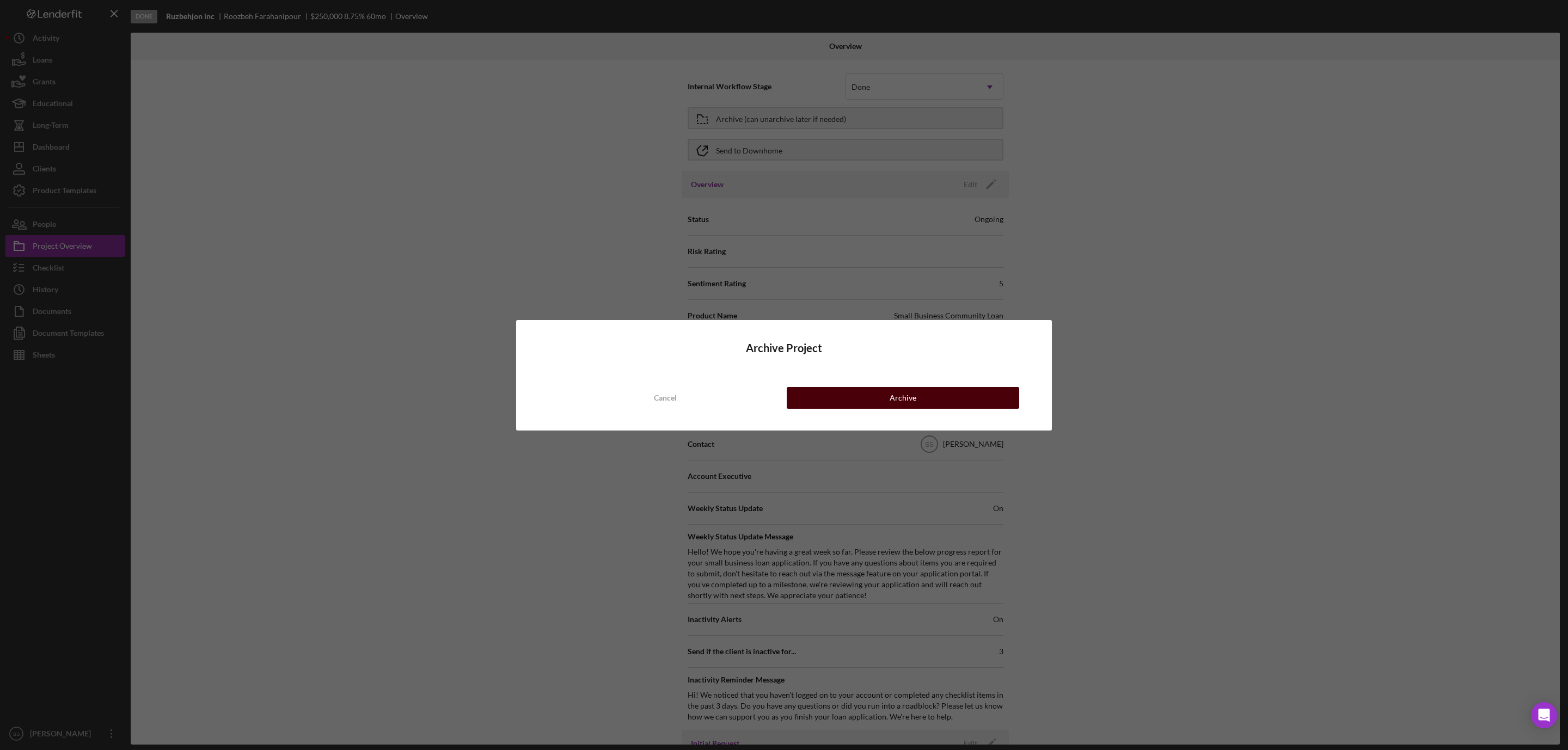
click at [887, 399] on button "Archive" at bounding box center [903, 398] width 232 height 22
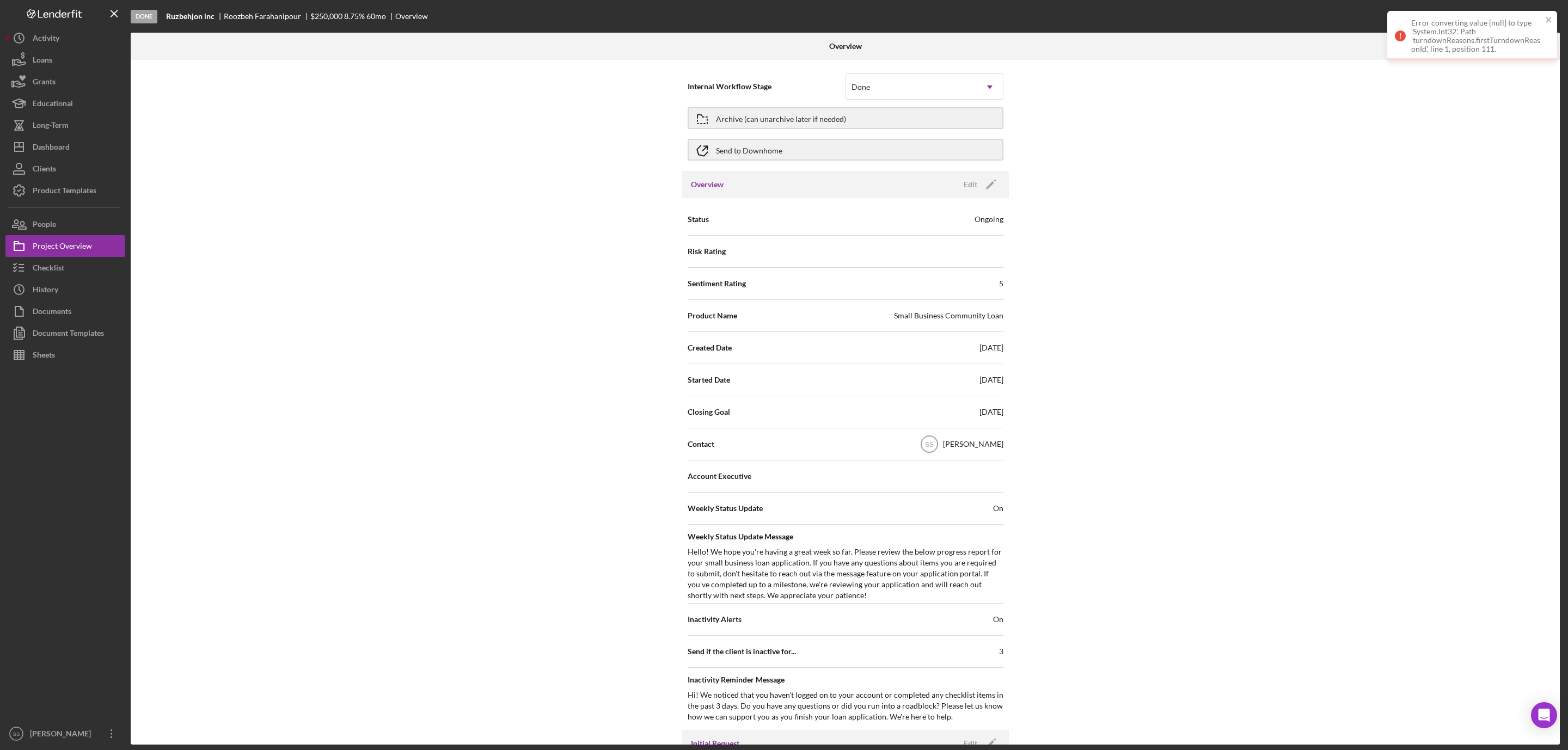
click at [1453, 46] on div "Error converting value {null} to type 'System.Int32'. Path 'turndownReasons.fir…" at bounding box center [1476, 35] width 130 height 34
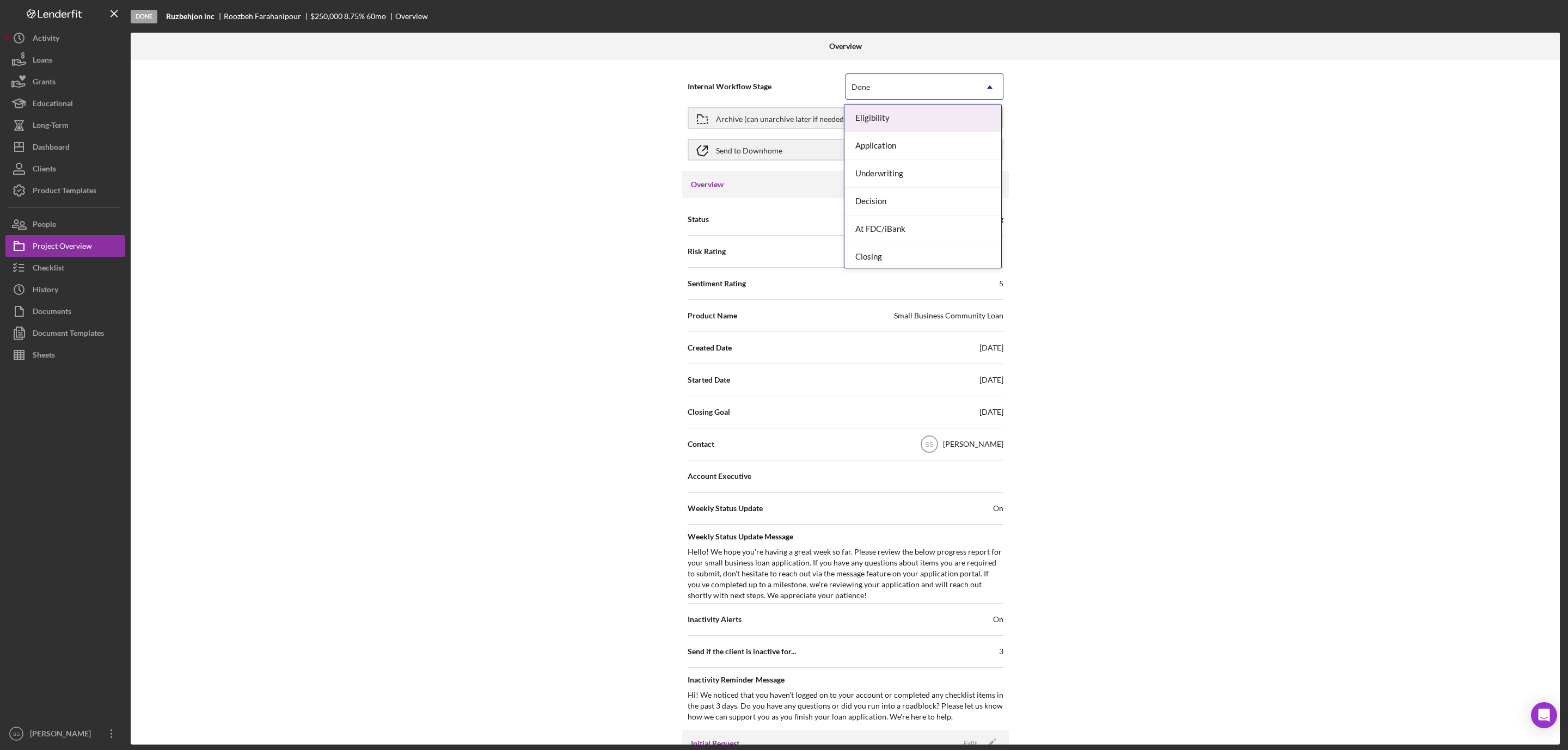
click at [982, 87] on icon "Icon/Dropdown Arrow" at bounding box center [989, 87] width 26 height 26
click at [753, 116] on div "Archive (can unarchive later if needed)" at bounding box center [781, 118] width 130 height 19
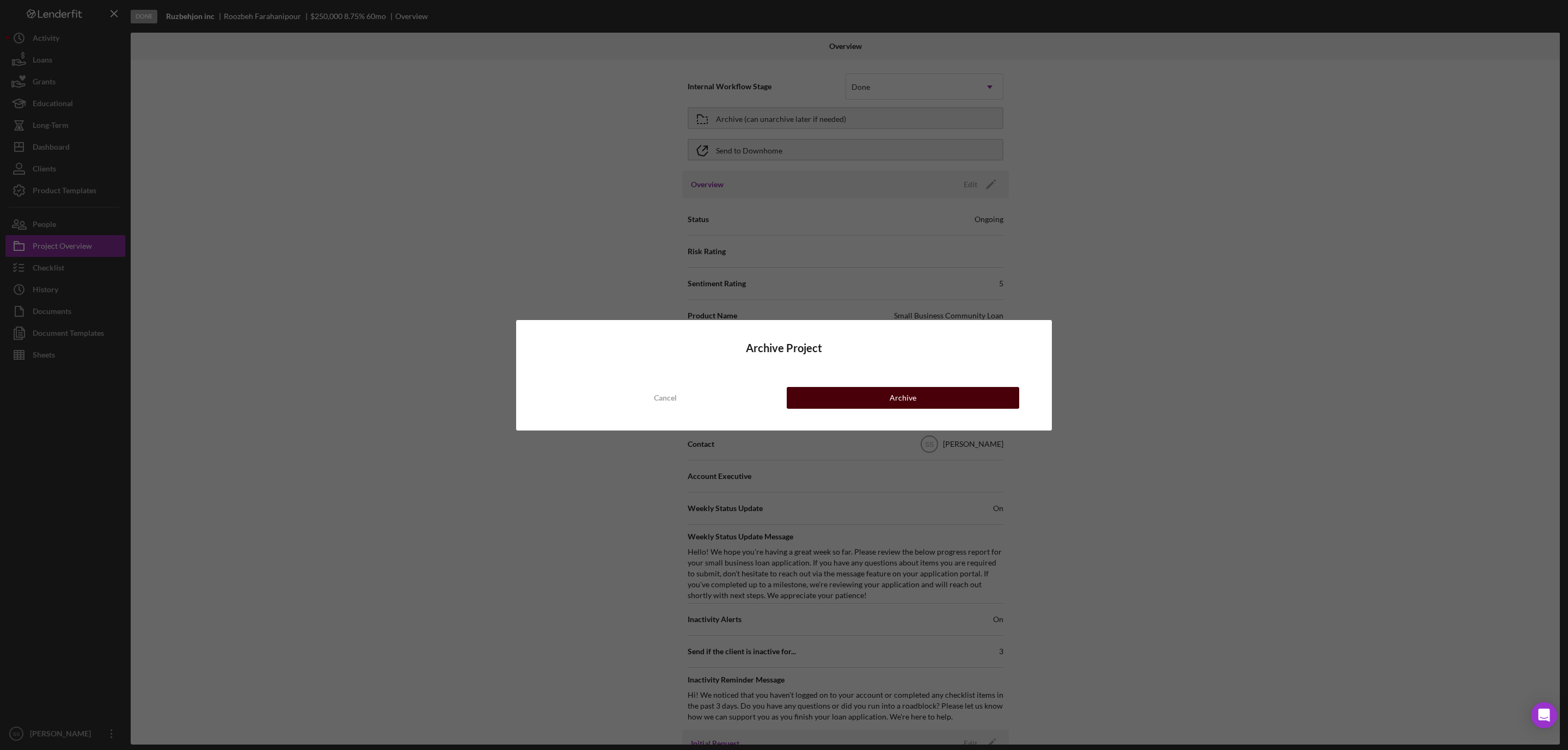
click at [866, 393] on button "Archive" at bounding box center [903, 398] width 232 height 22
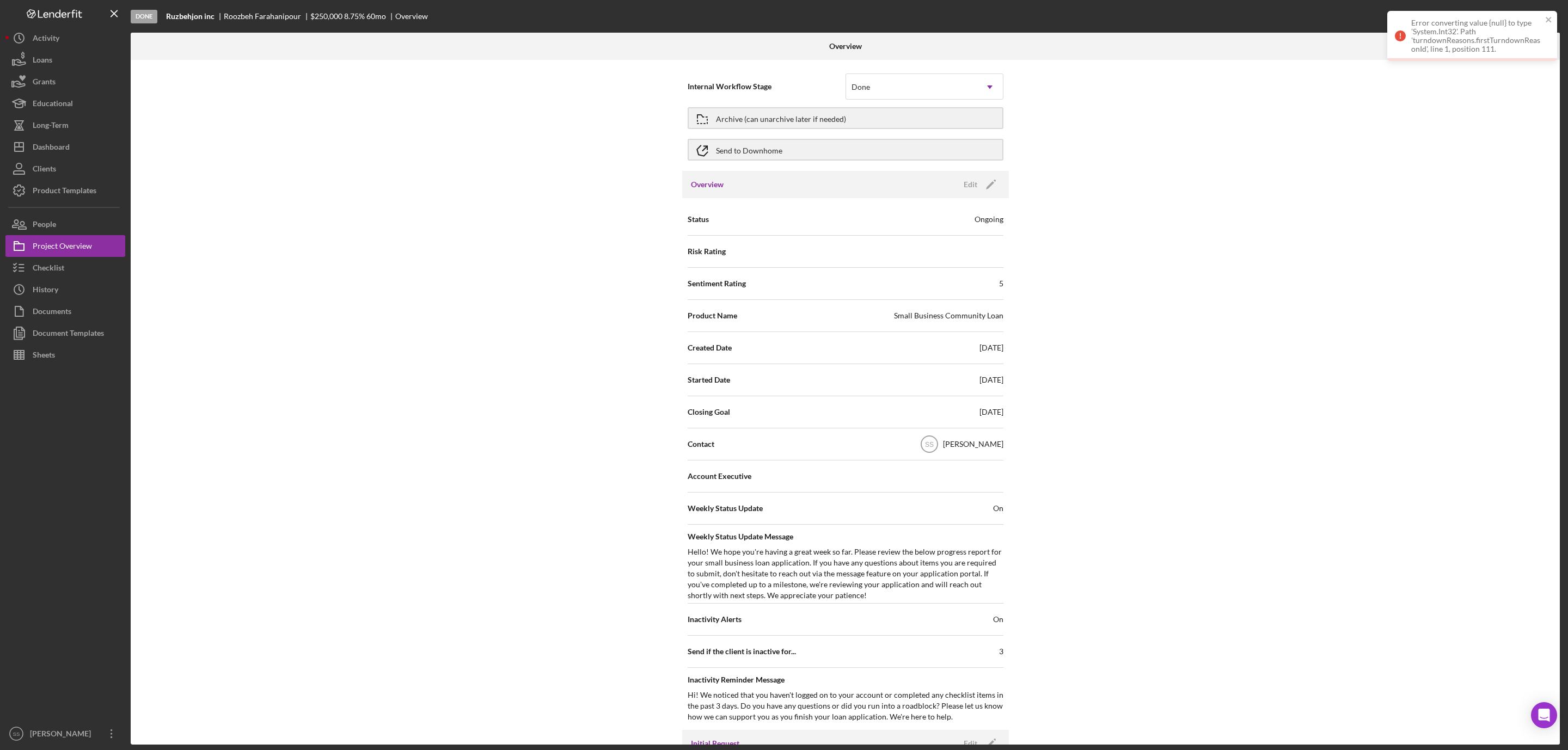
click at [1500, 48] on div "Error converting value {null} to type 'System.Int32'. Path 'turndownReasons.fir…" at bounding box center [1476, 35] width 130 height 34
click at [946, 123] on button "Archive (can unarchive later if needed)" at bounding box center [845, 119] width 315 height 22
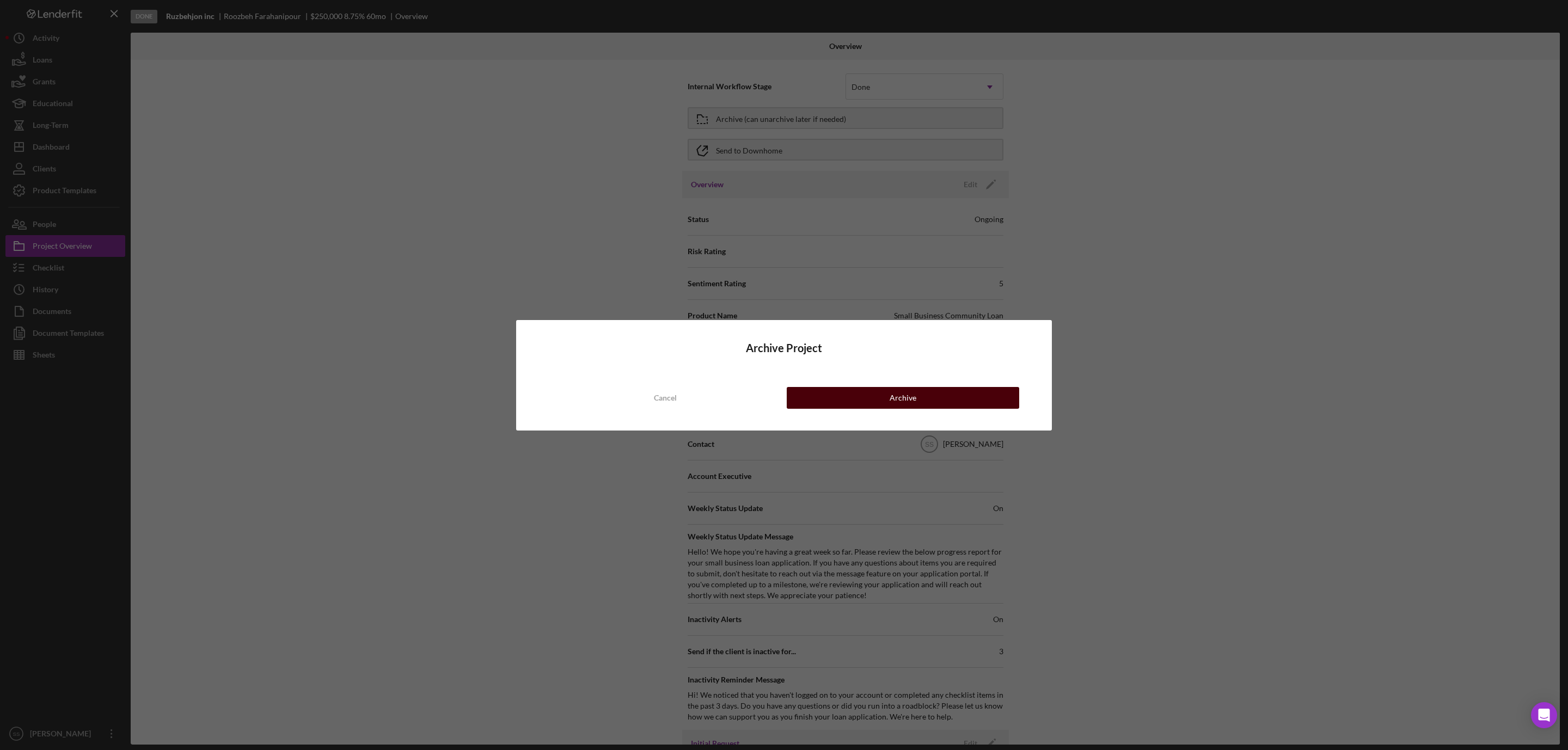
click at [930, 402] on button "Archive" at bounding box center [903, 398] width 232 height 22
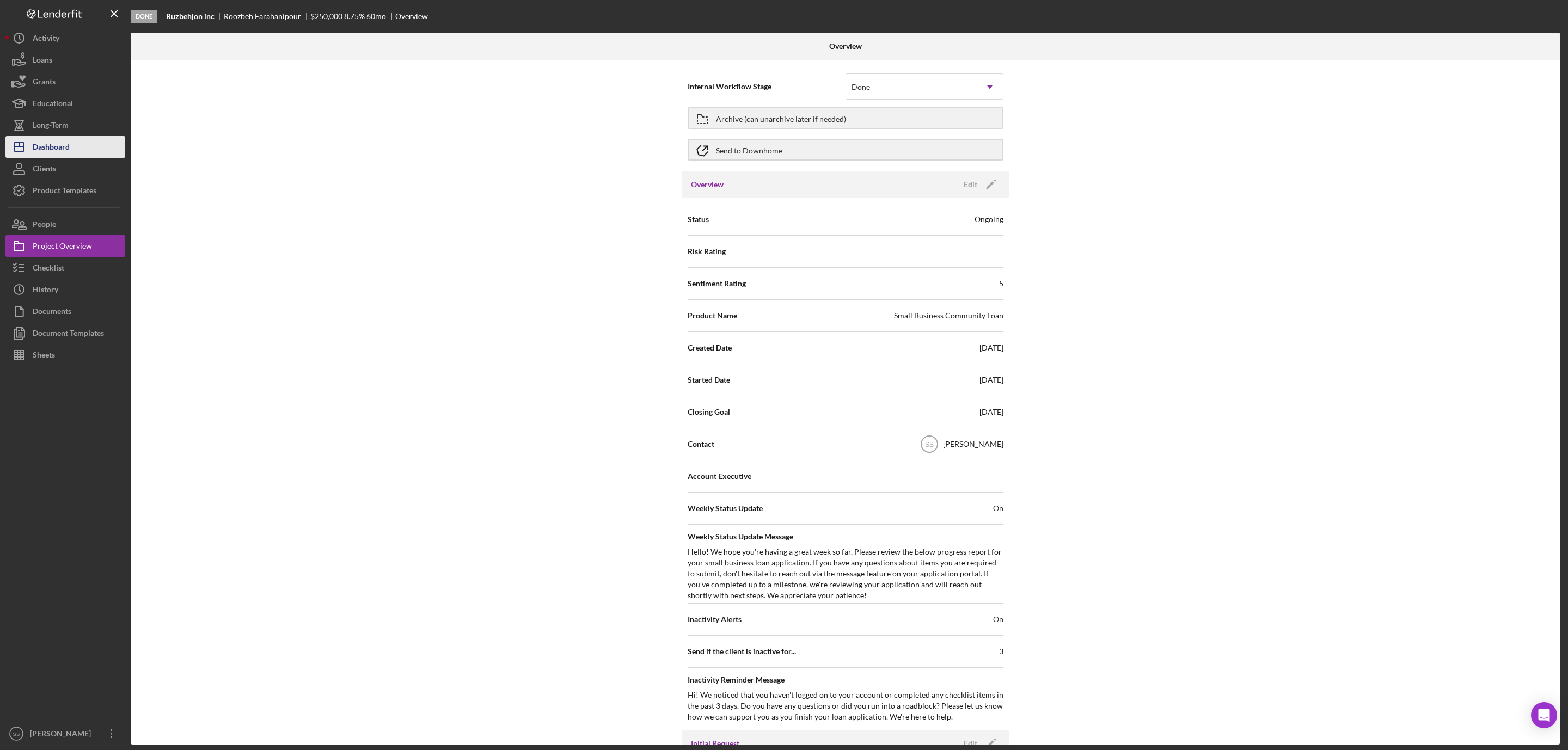
click at [67, 147] on div "Dashboard" at bounding box center [51, 148] width 37 height 24
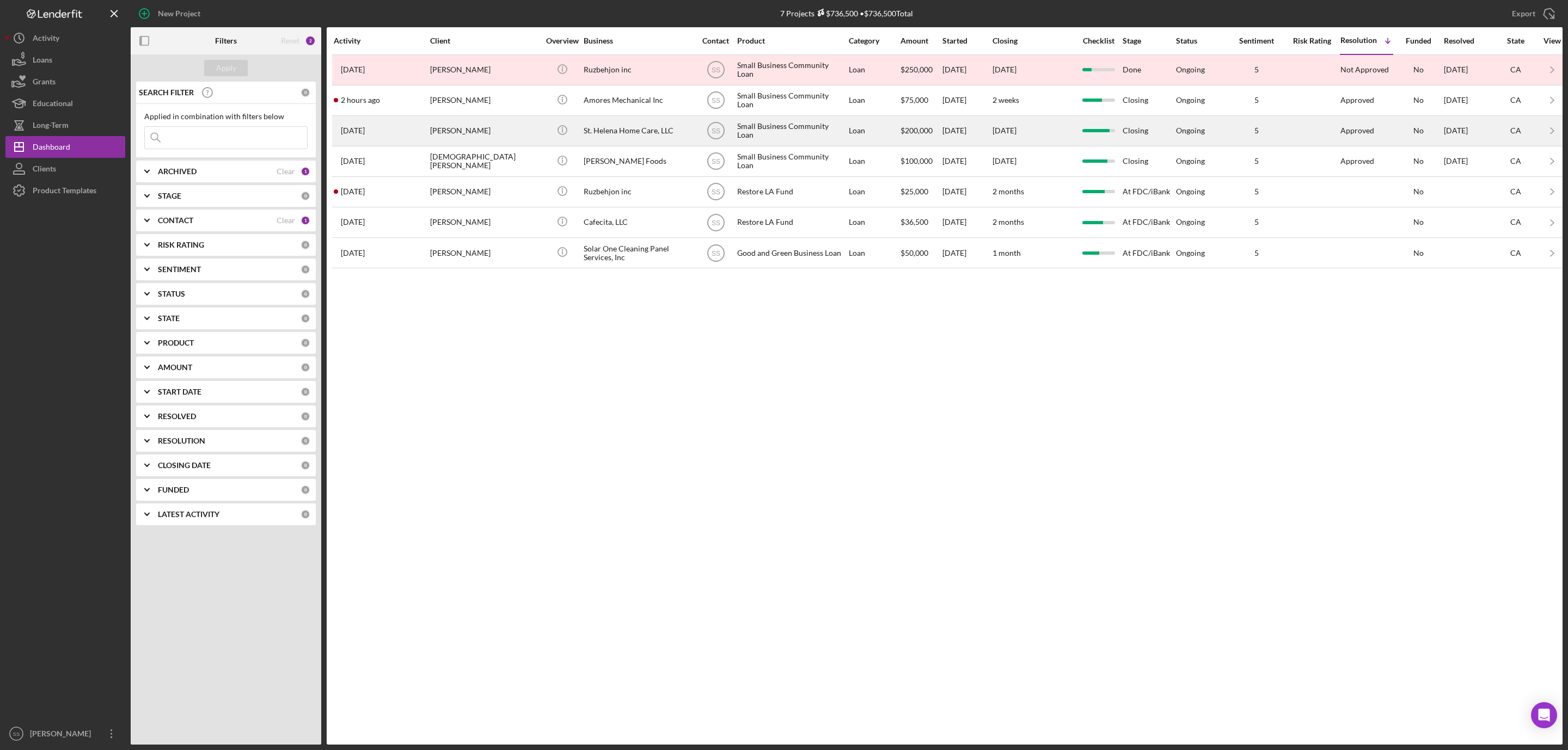
click at [622, 135] on div "St. Helena Home Care, LLC" at bounding box center [638, 131] width 109 height 29
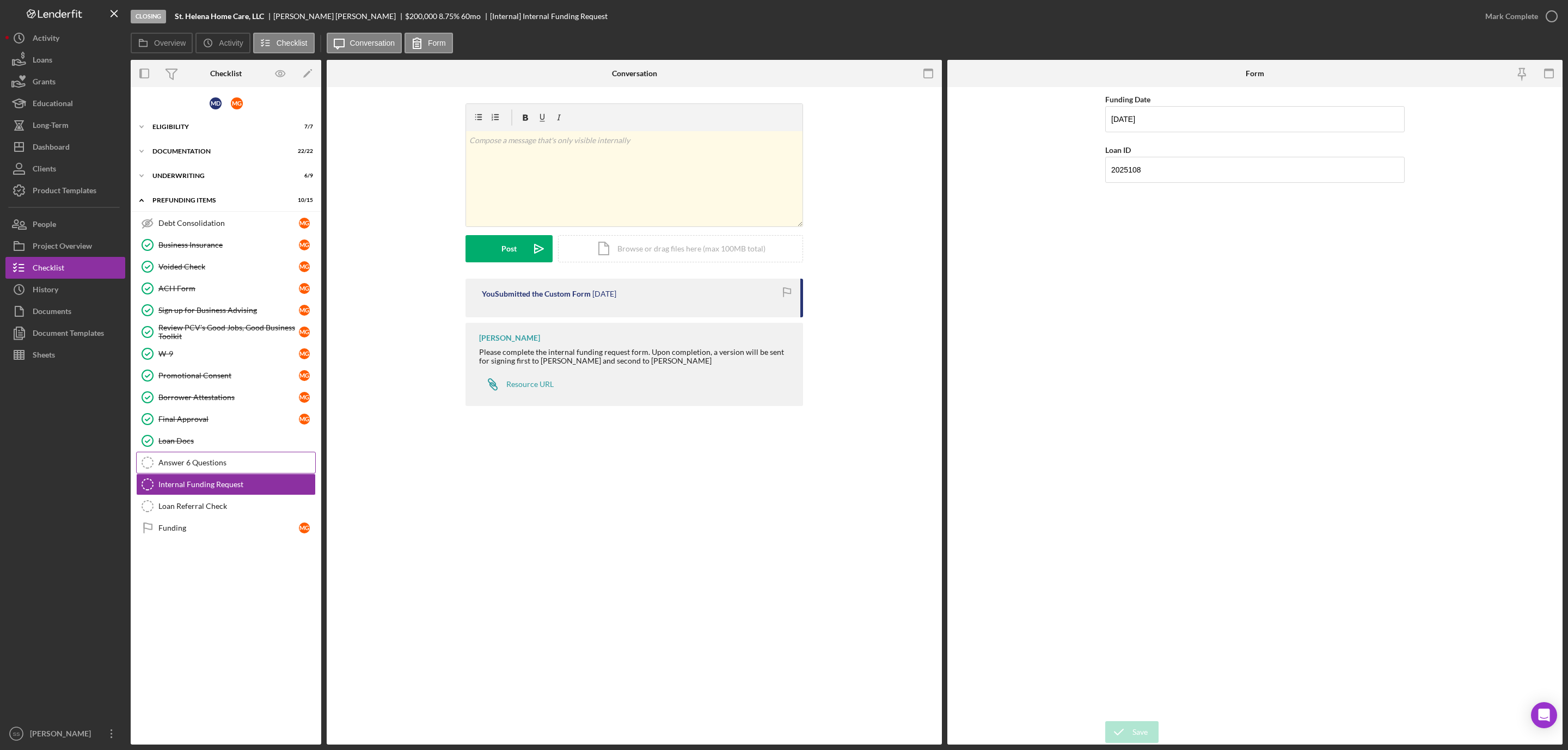
click at [186, 467] on div "Answer 6 Questions" at bounding box center [236, 462] width 156 height 8
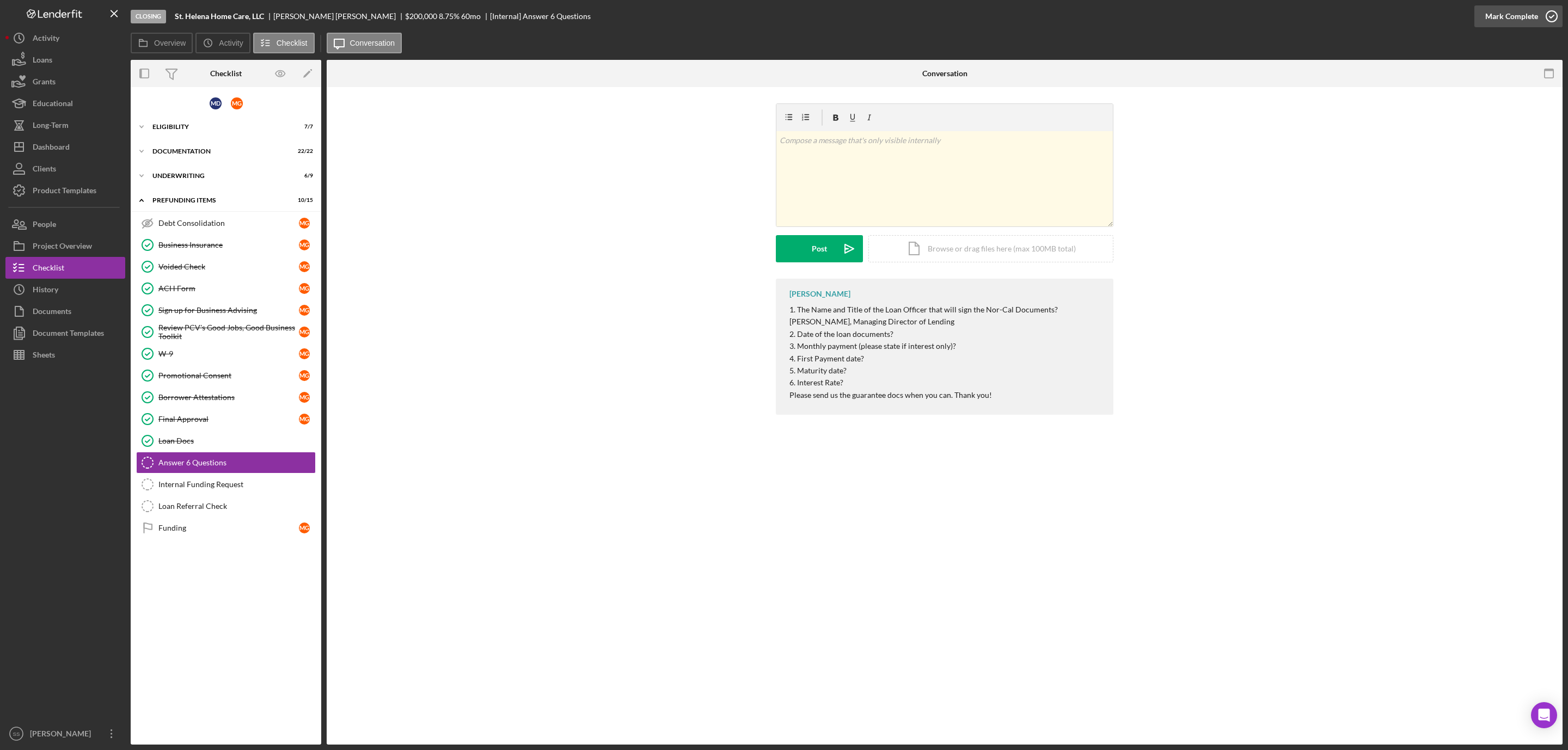
click at [1549, 19] on icon "button" at bounding box center [1552, 16] width 27 height 27
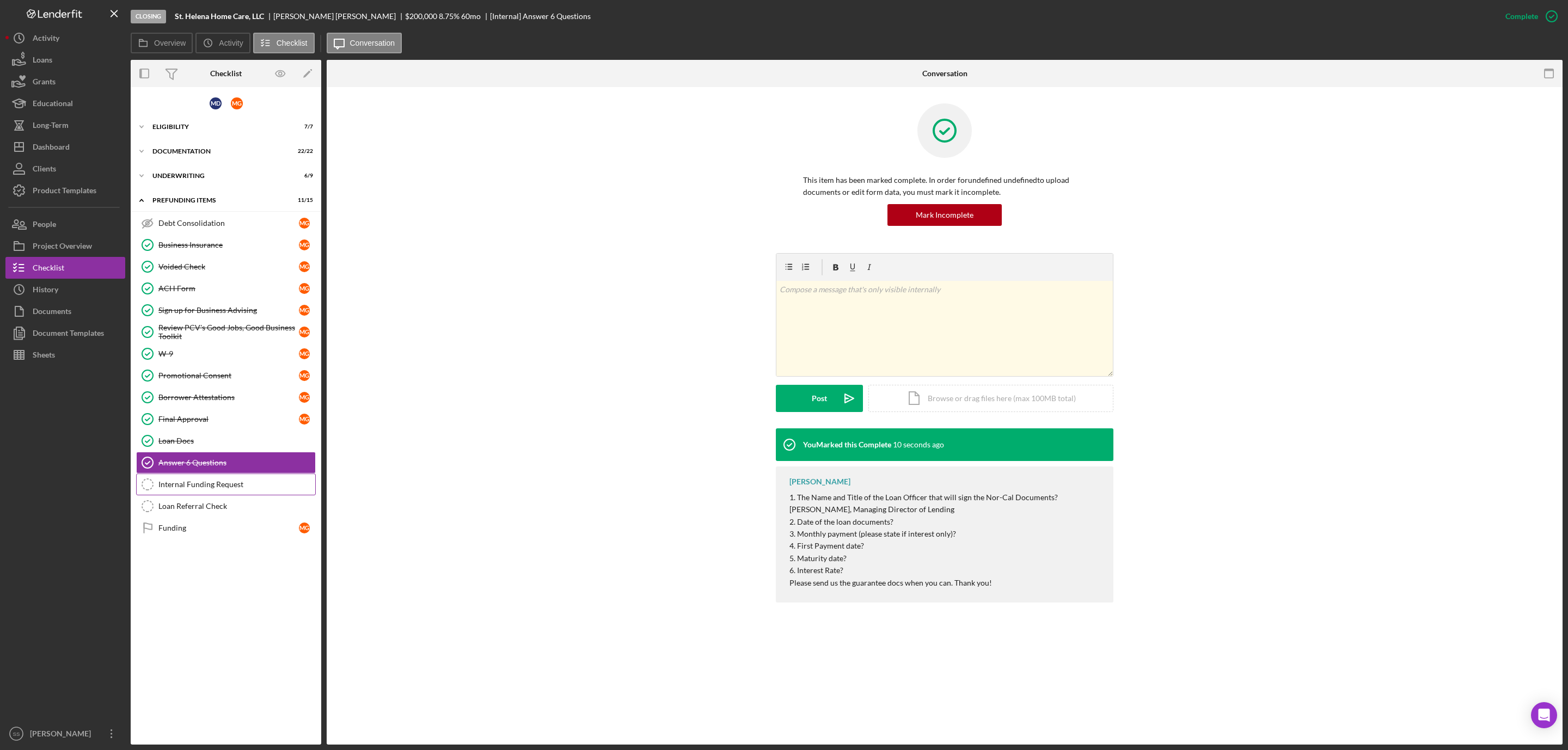
click at [191, 487] on div "Internal Funding Request" at bounding box center [236, 484] width 156 height 8
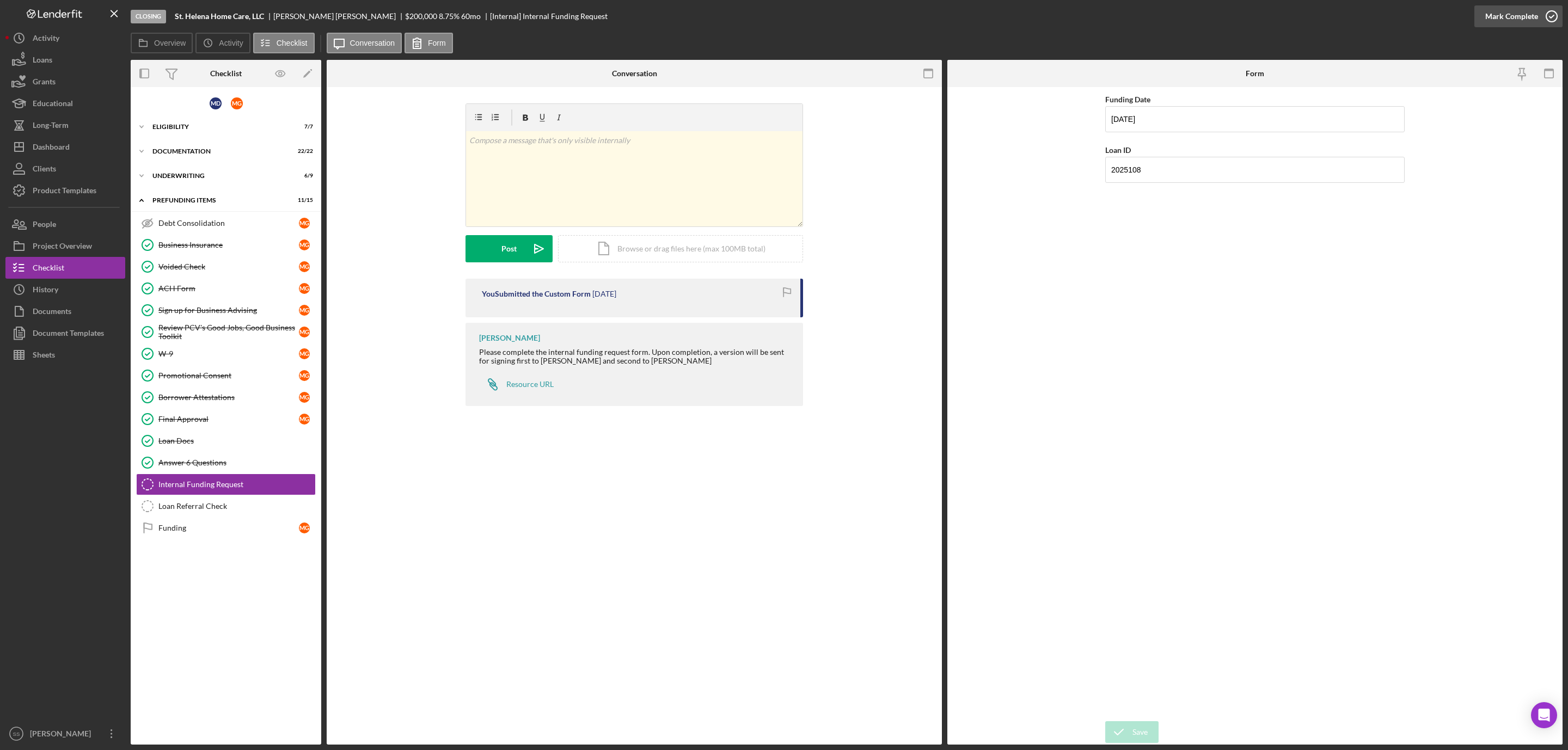
click at [1546, 14] on icon "button" at bounding box center [1552, 16] width 27 height 27
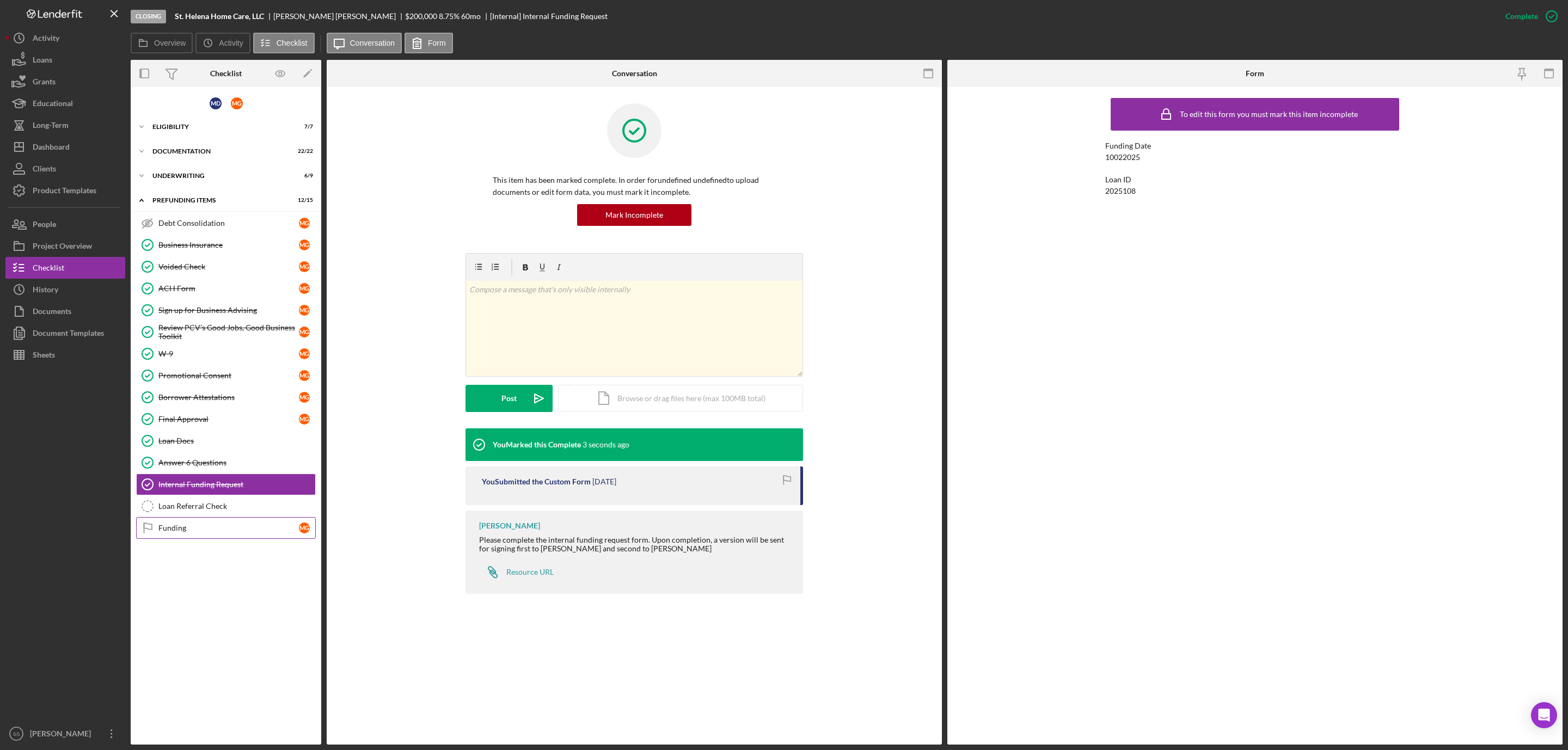
click at [165, 539] on link "Funding Funding M G" at bounding box center [226, 528] width 180 height 22
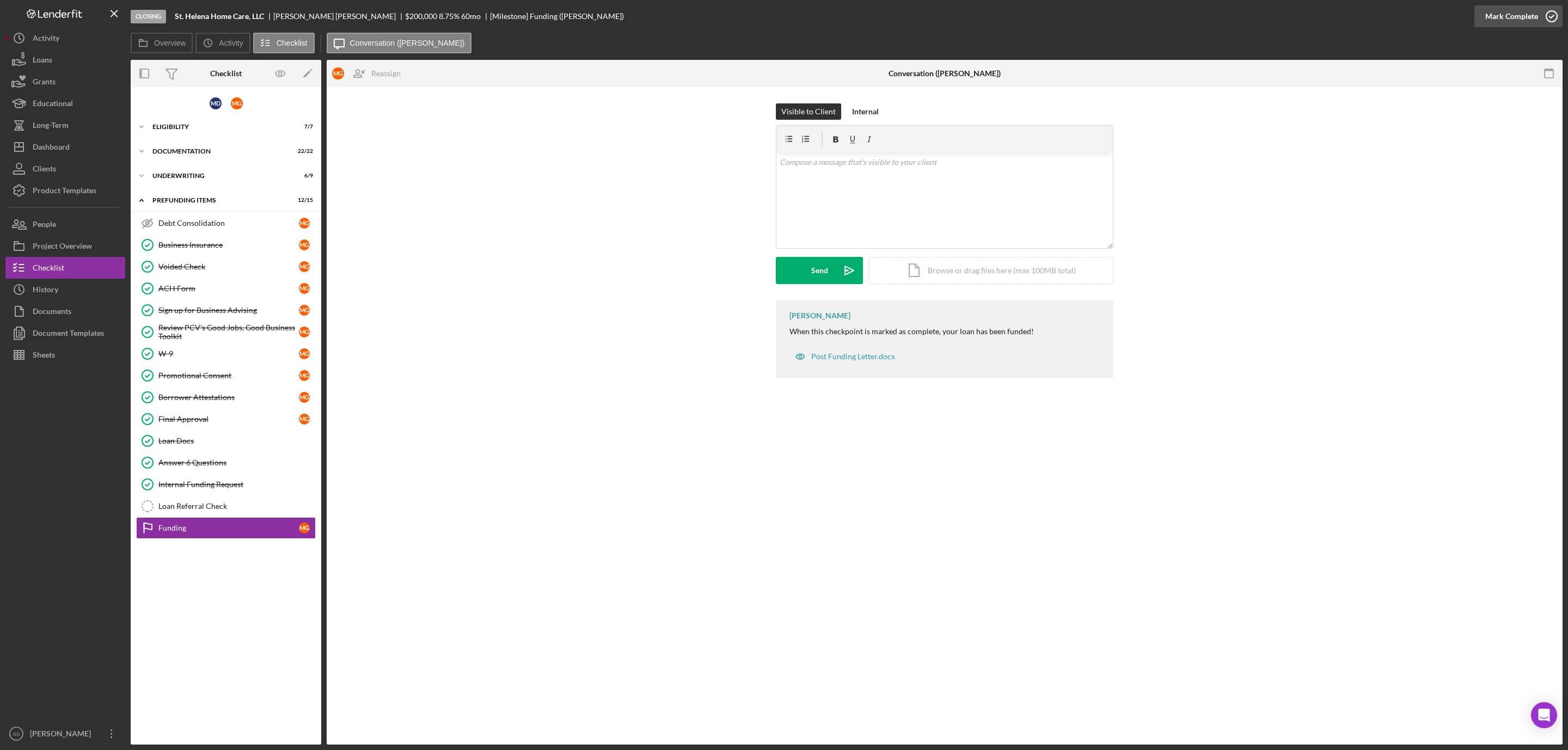
click at [1548, 20] on icon "button" at bounding box center [1552, 16] width 27 height 27
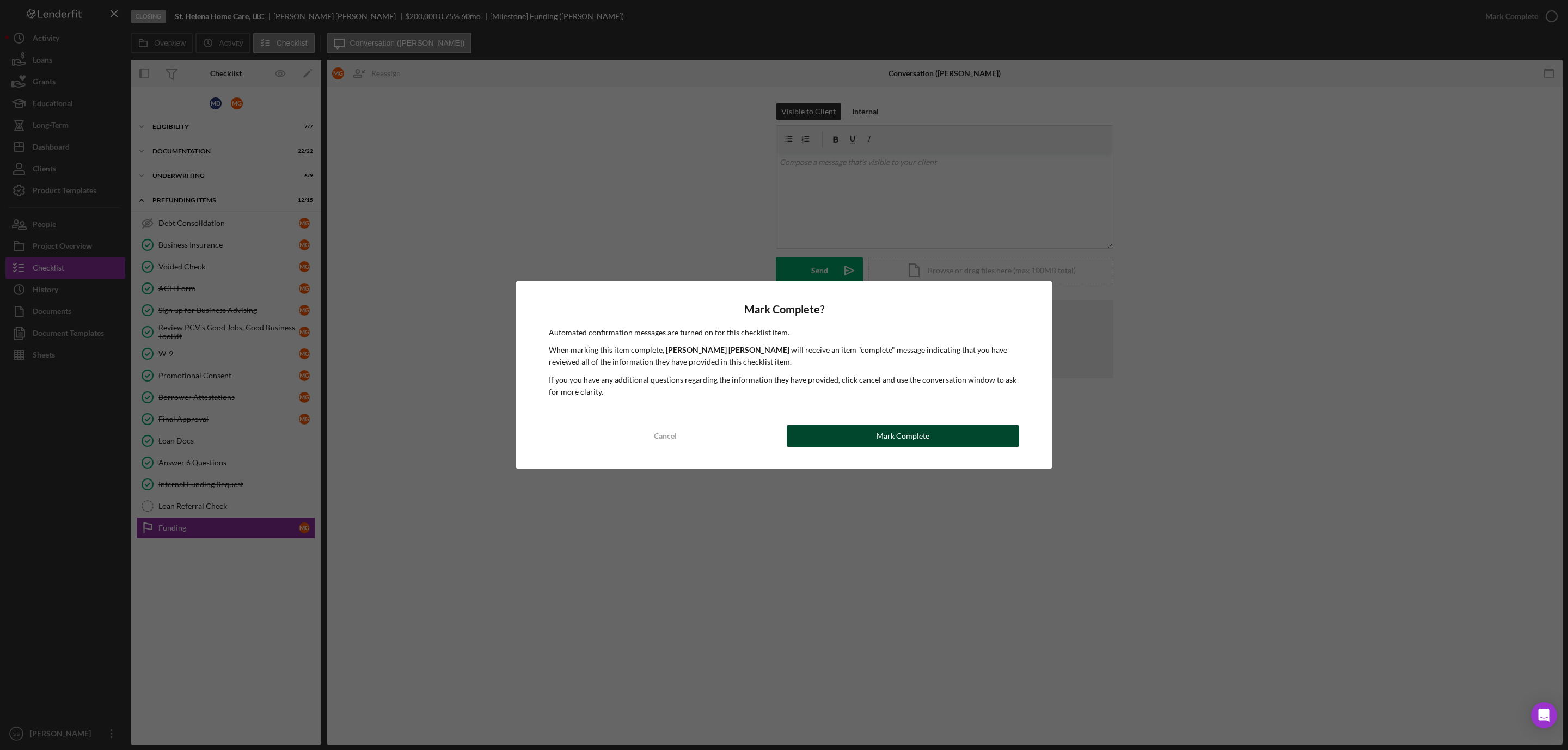
click at [860, 433] on button "Mark Complete" at bounding box center [903, 436] width 232 height 22
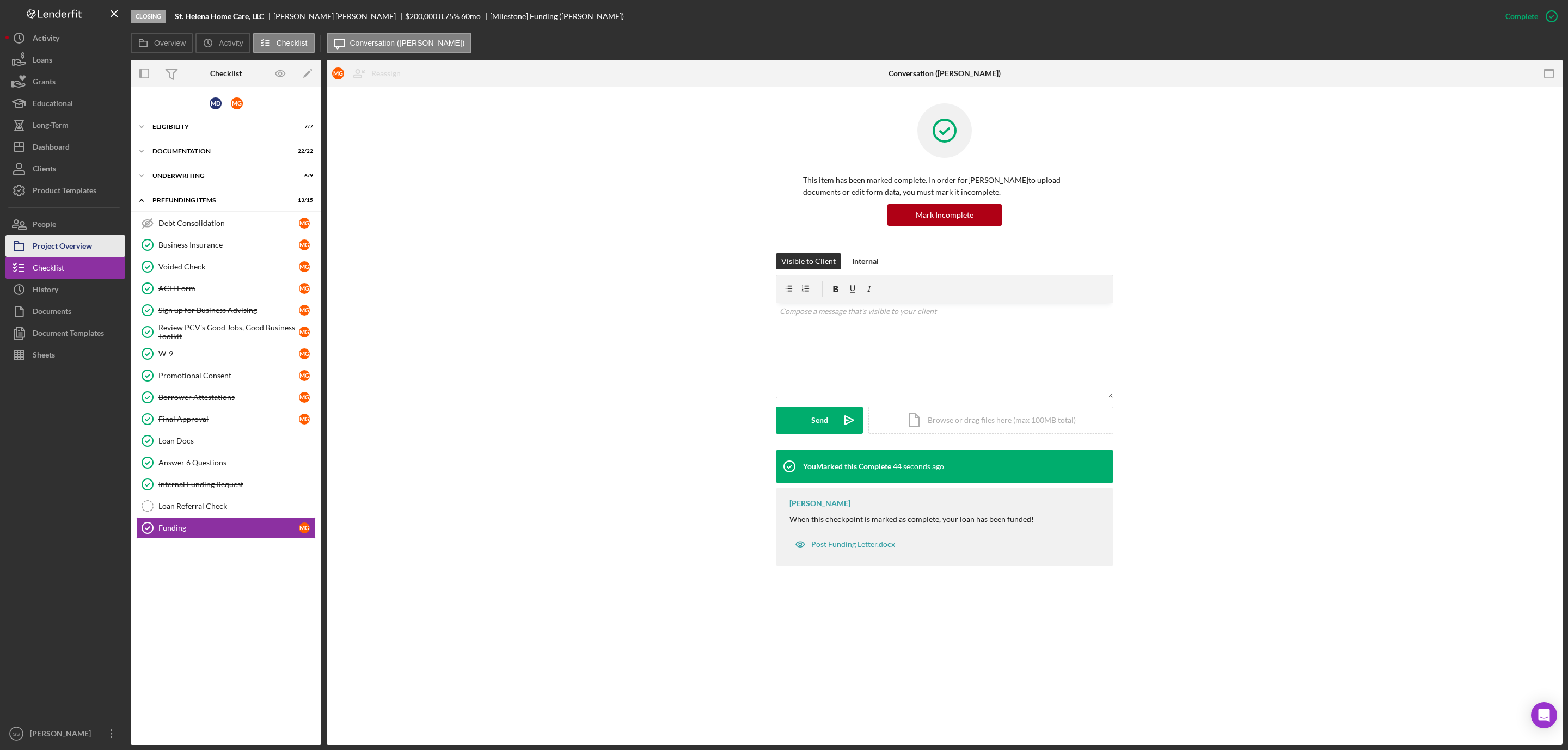
click at [55, 239] on div "Project Overview" at bounding box center [62, 247] width 60 height 24
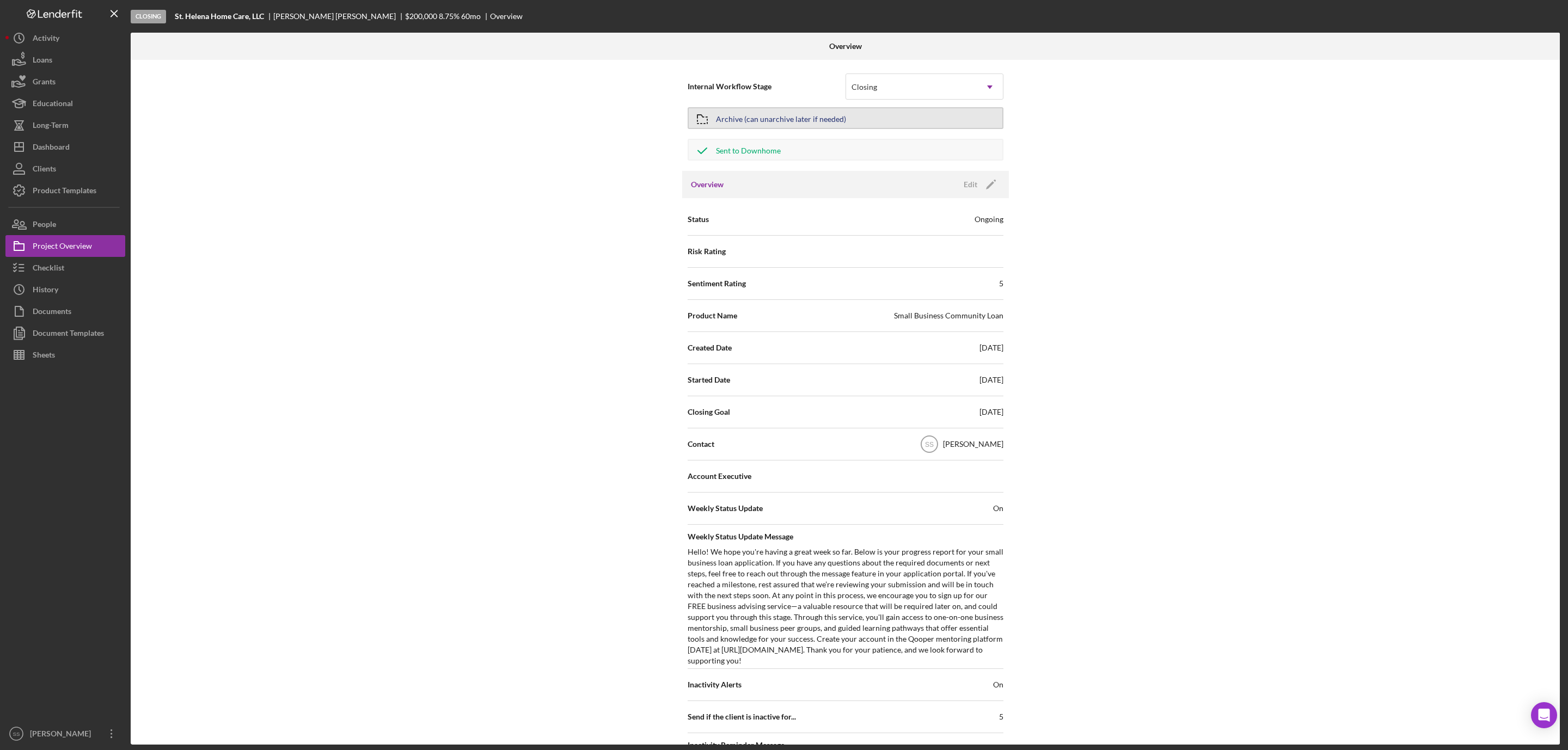
click at [924, 121] on button "Archive (can unarchive later if needed)" at bounding box center [845, 119] width 315 height 22
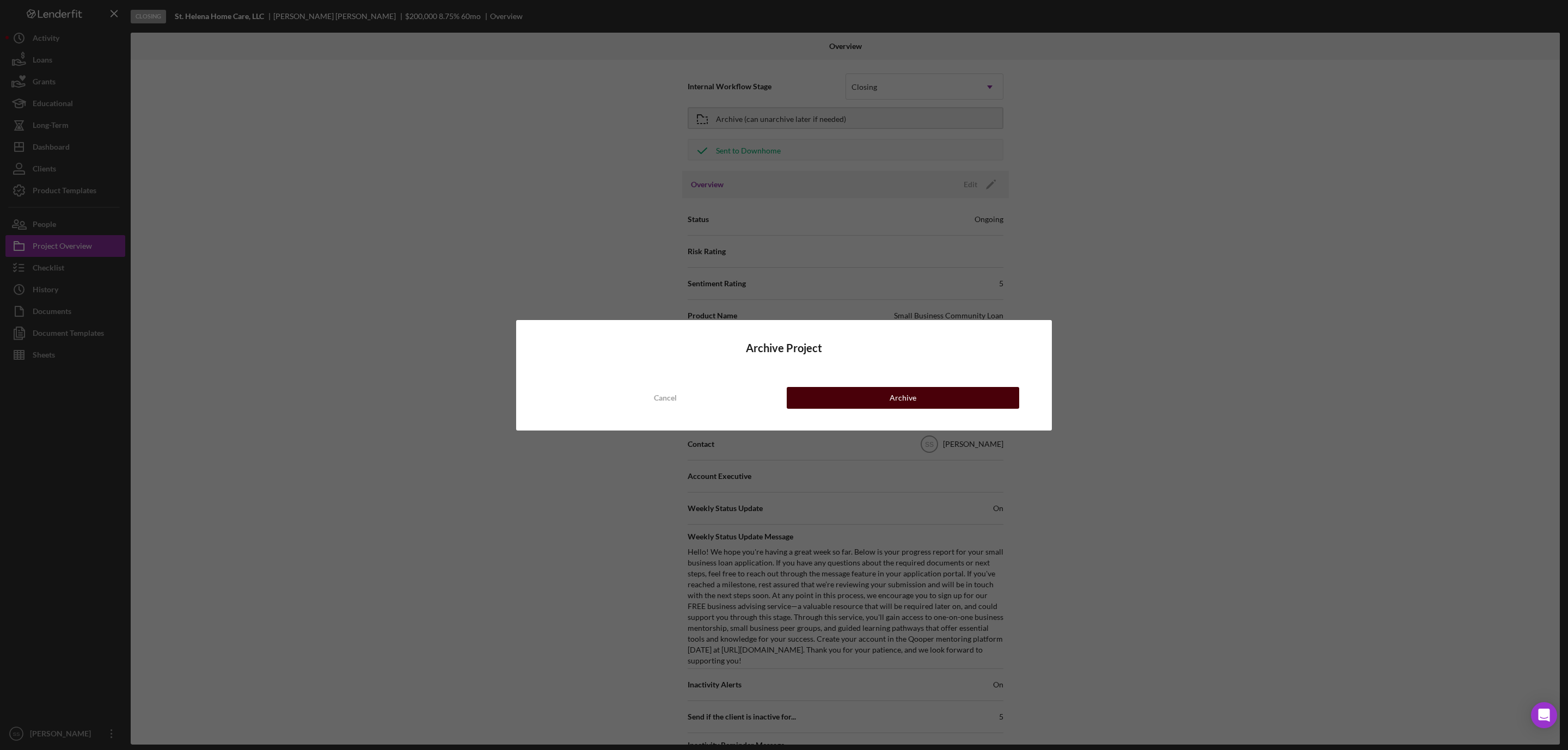
click at [905, 397] on div "Archive" at bounding box center [903, 398] width 27 height 22
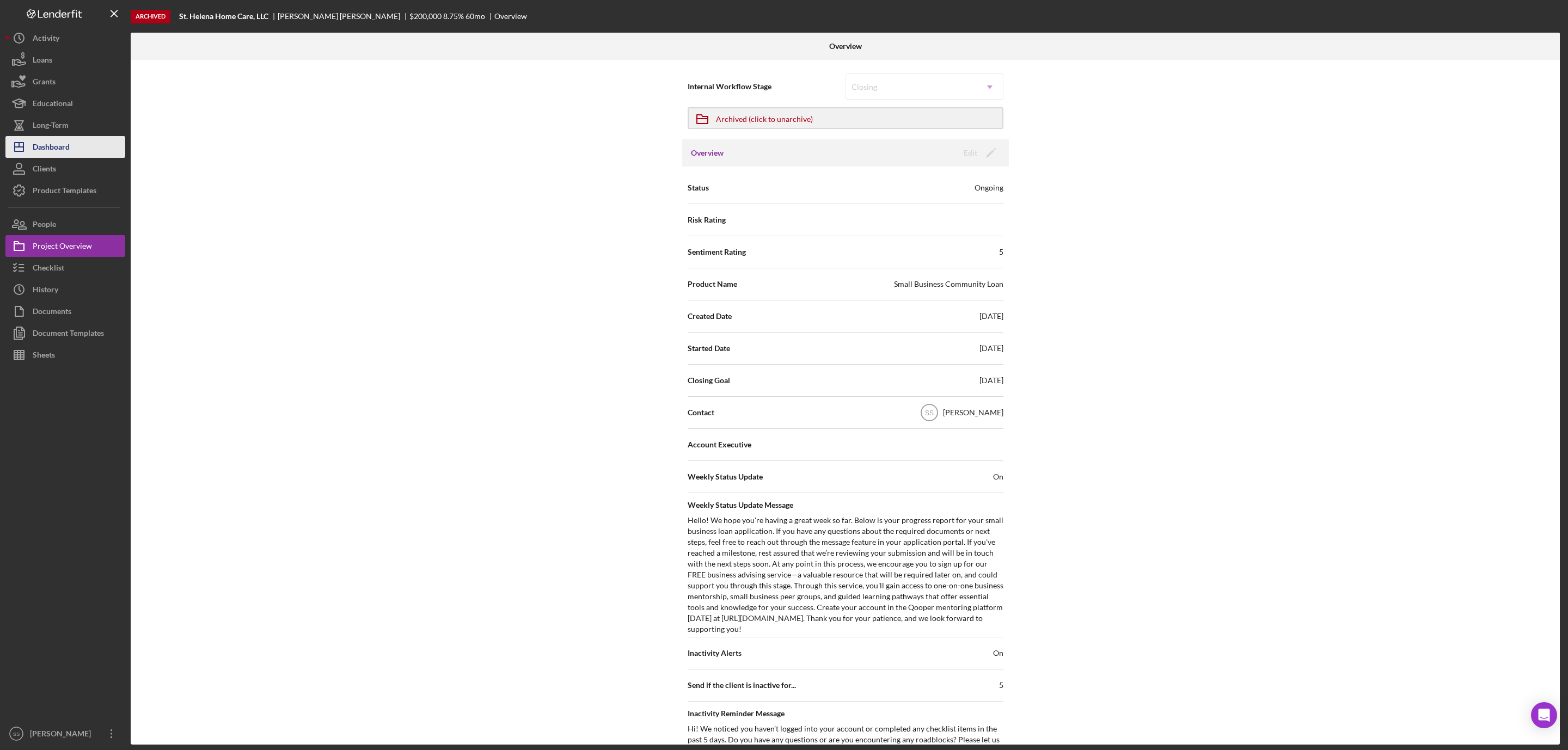
click at [98, 143] on button "Icon/Dashboard Dashboard" at bounding box center [65, 147] width 119 height 22
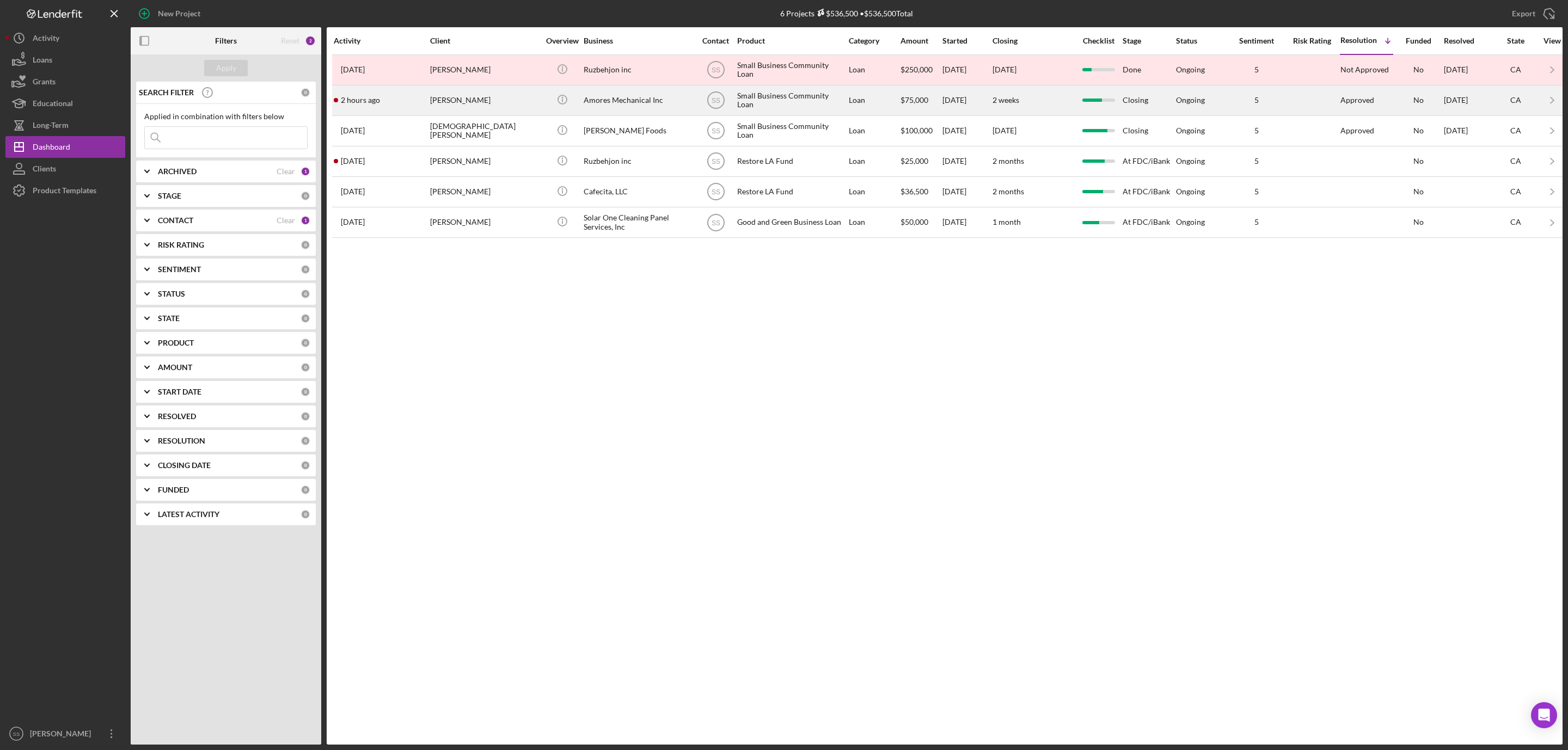
click at [513, 99] on div "[PERSON_NAME]" at bounding box center [484, 100] width 109 height 29
